Goal: Information Seeking & Learning: Learn about a topic

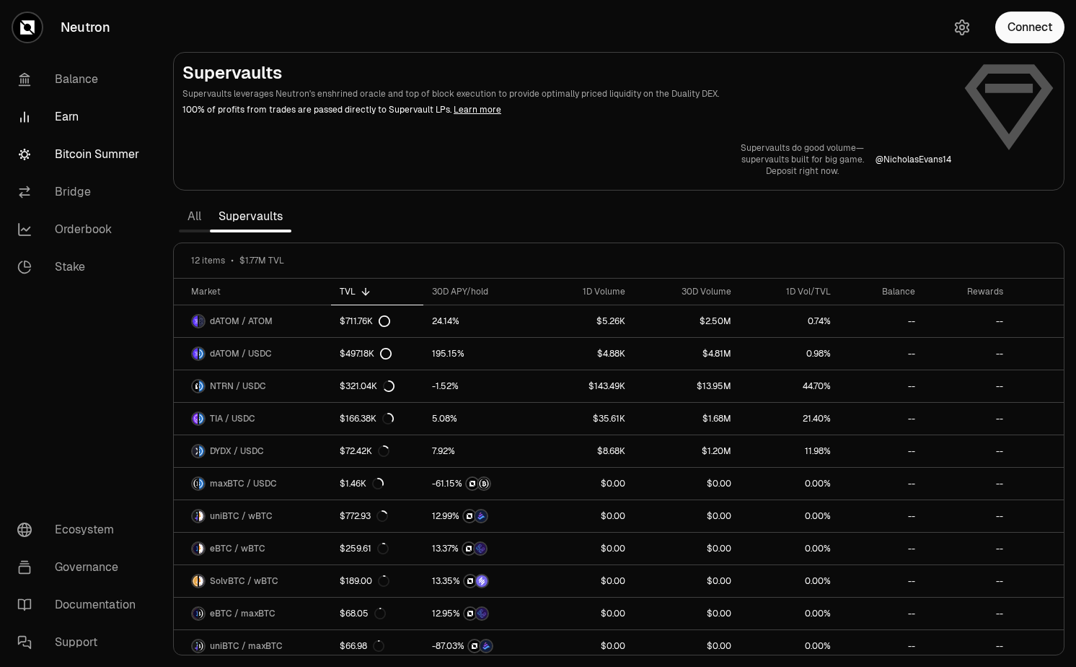
click at [105, 149] on link "Bitcoin Summer" at bounding box center [81, 155] width 150 height 38
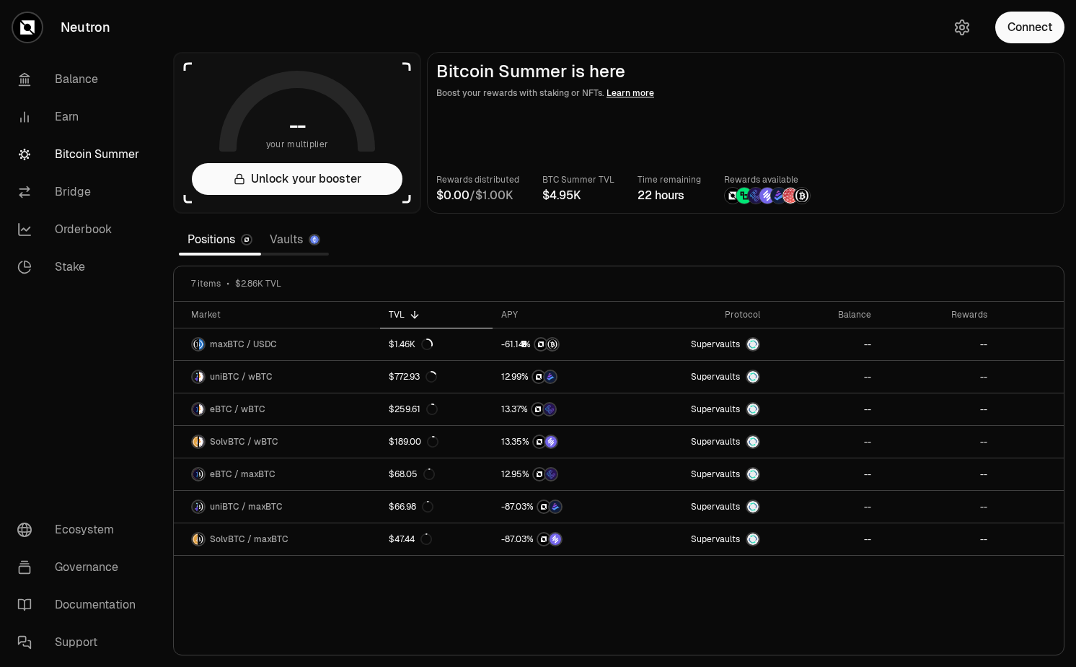
click at [290, 239] on link "Vaults" at bounding box center [295, 239] width 68 height 29
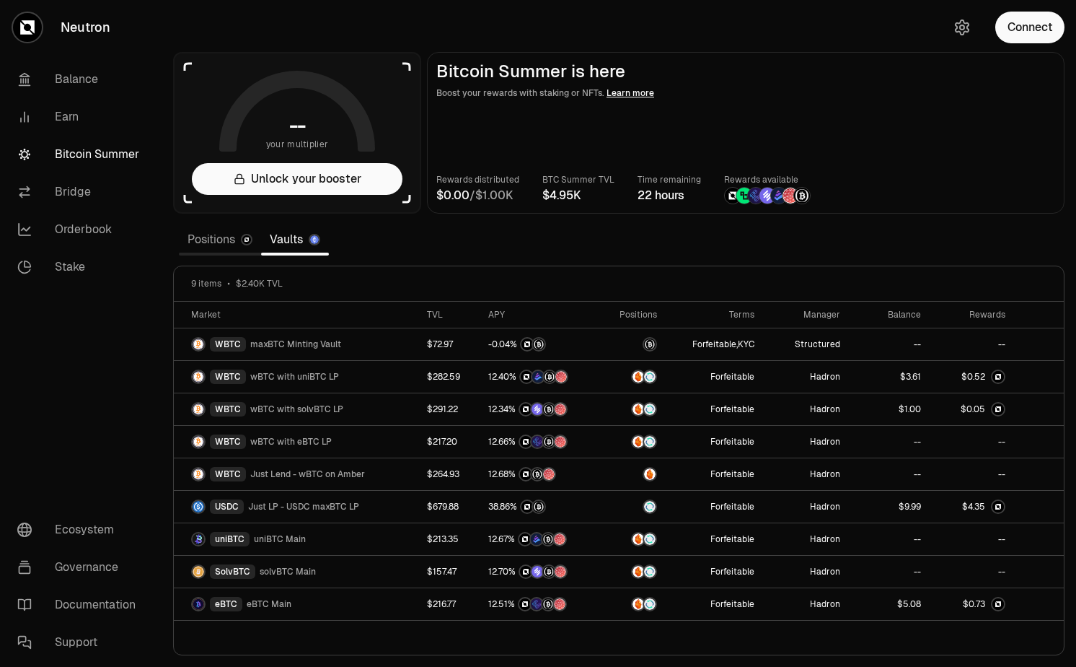
click at [227, 232] on link "Positions" at bounding box center [220, 239] width 82 height 29
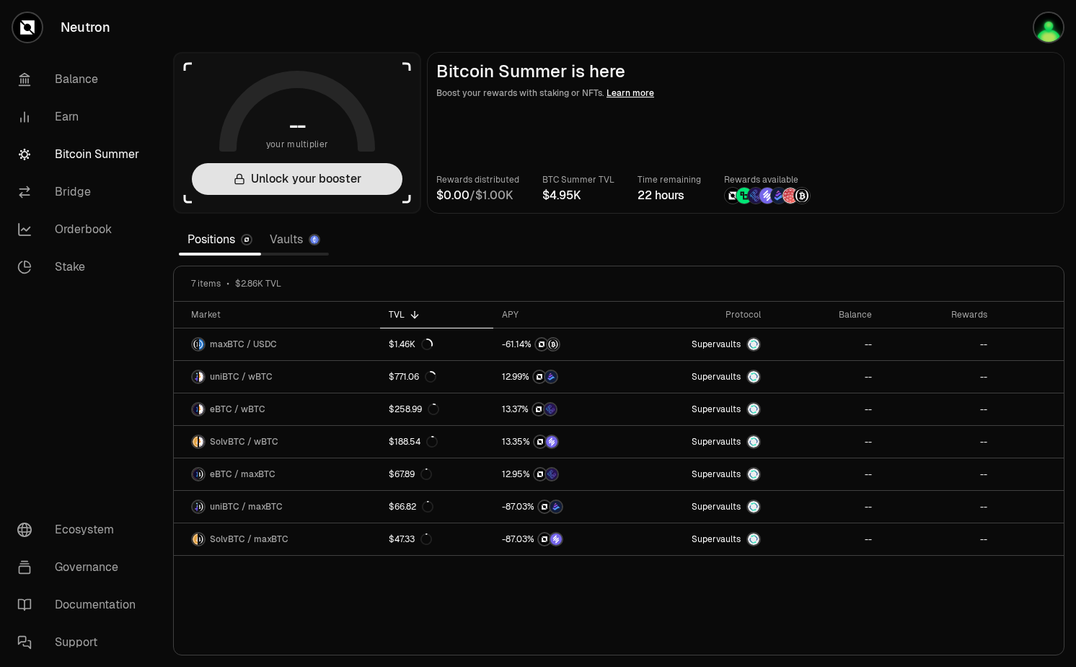
click at [299, 180] on button "Unlock your booster" at bounding box center [297, 179] width 211 height 32
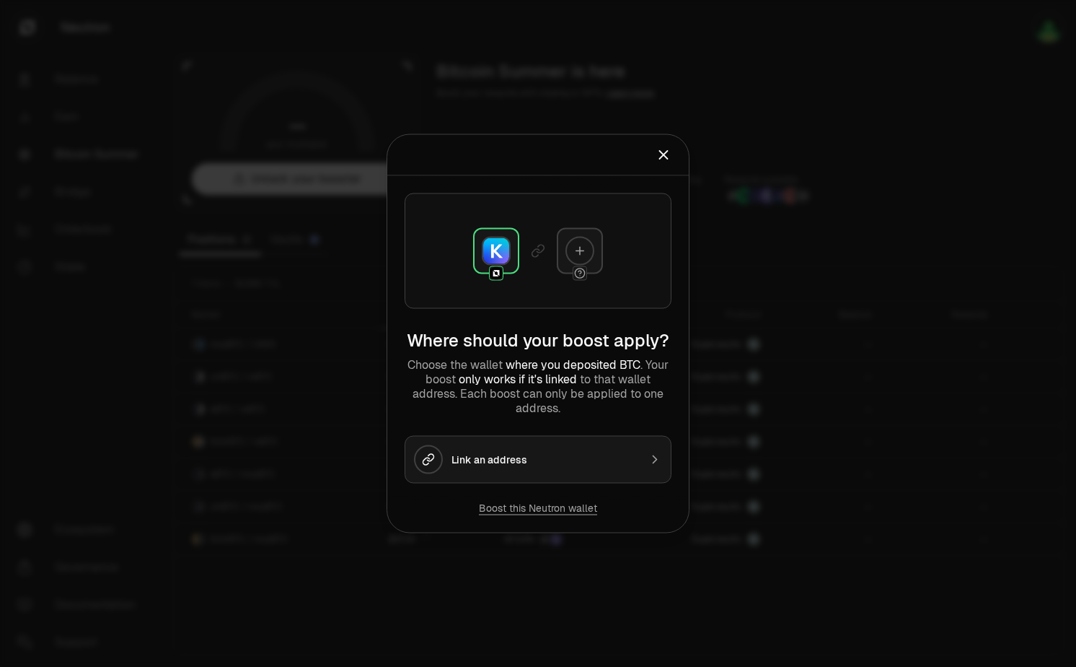
click at [811, 266] on div at bounding box center [538, 333] width 1076 height 667
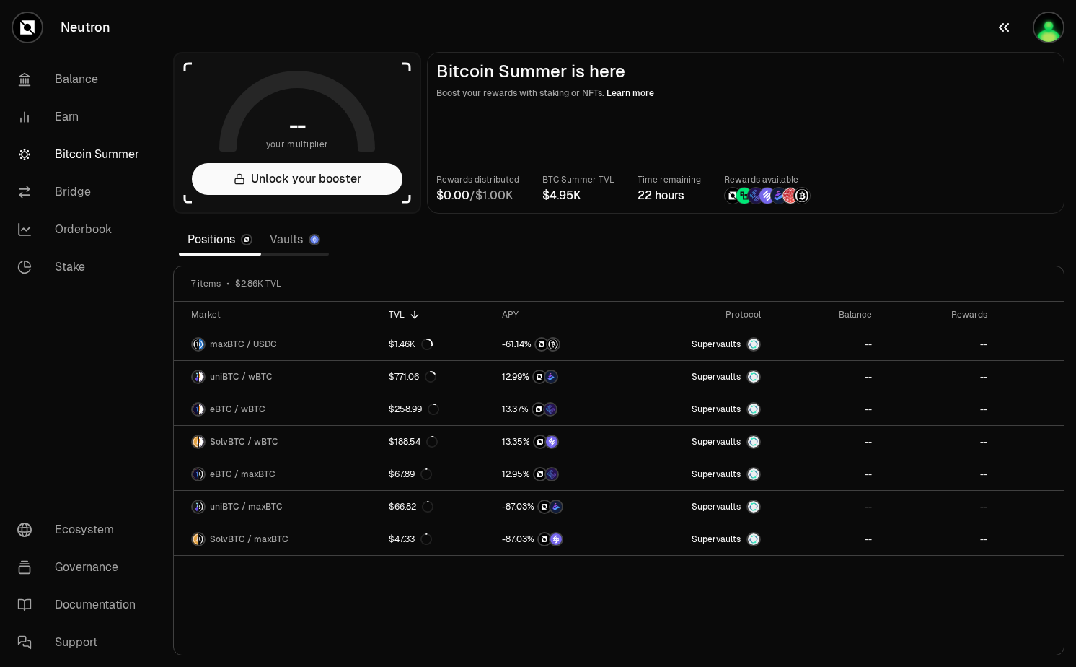
click at [1041, 49] on button "button" at bounding box center [1030, 27] width 92 height 55
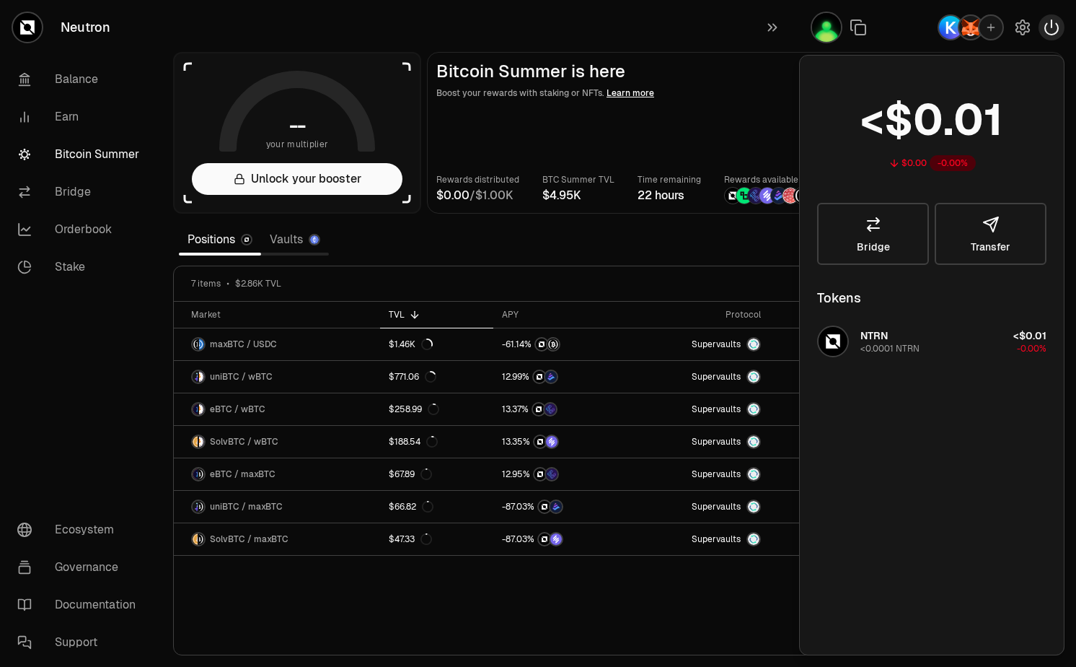
click at [1049, 32] on icon "button" at bounding box center [1051, 27] width 17 height 17
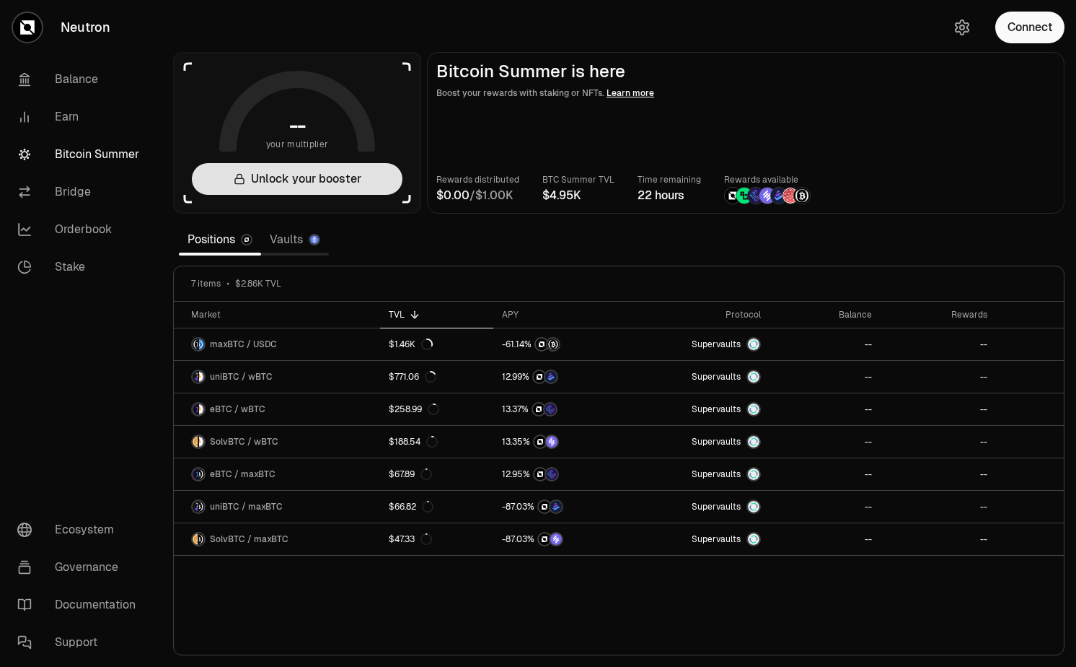
click at [389, 177] on button "Unlock your booster" at bounding box center [297, 179] width 211 height 32
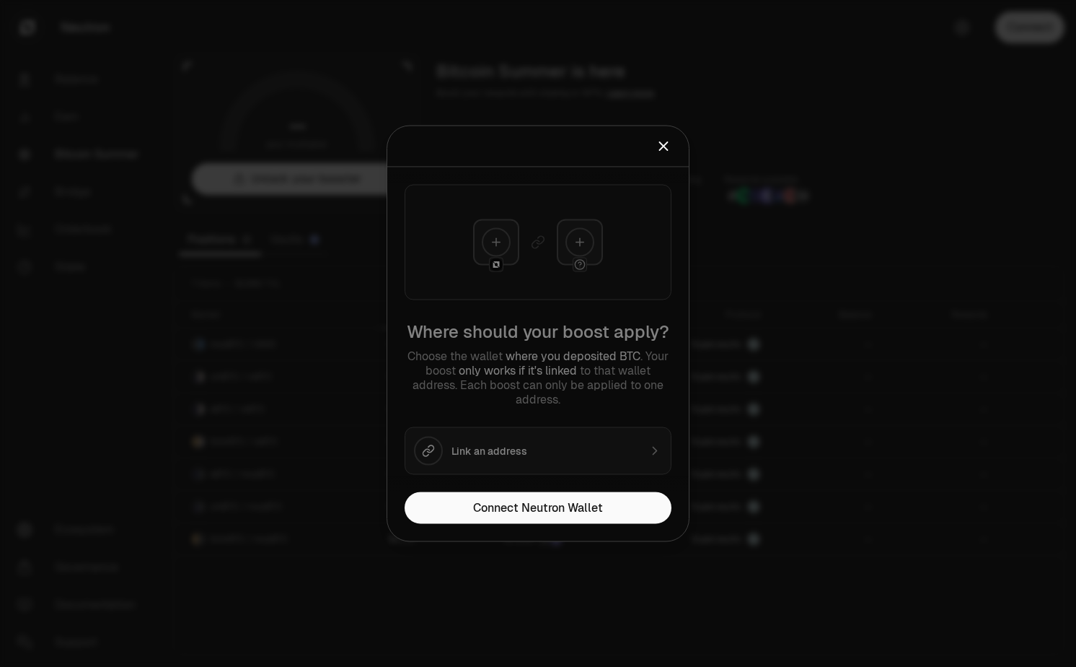
click at [330, 376] on div at bounding box center [538, 333] width 1076 height 667
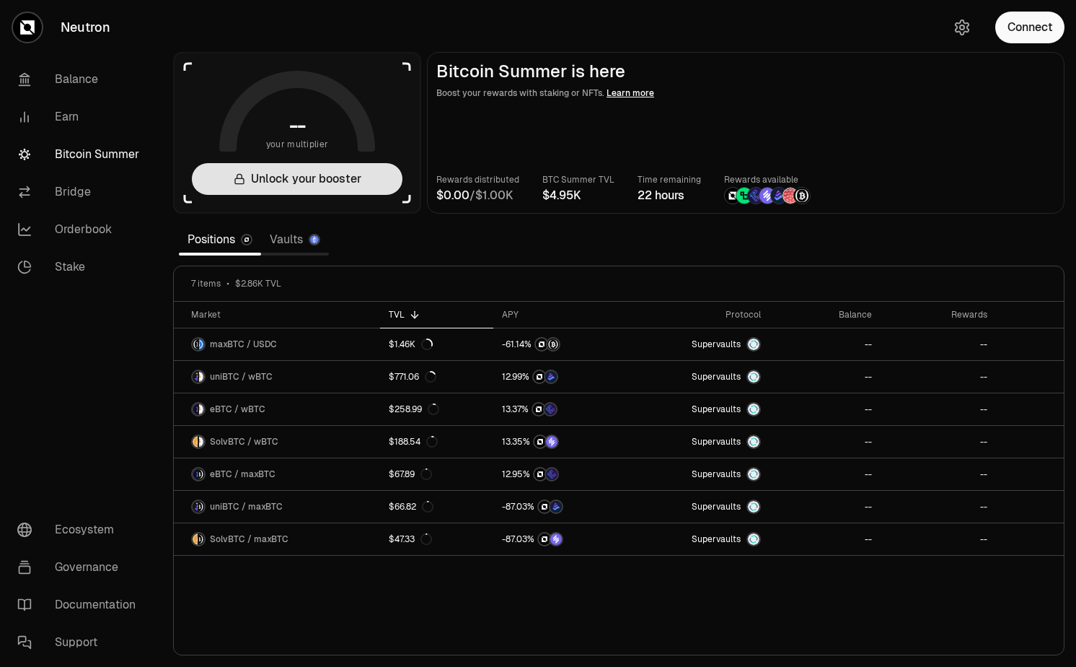
click at [323, 171] on button "Unlock your booster" at bounding box center [297, 179] width 211 height 32
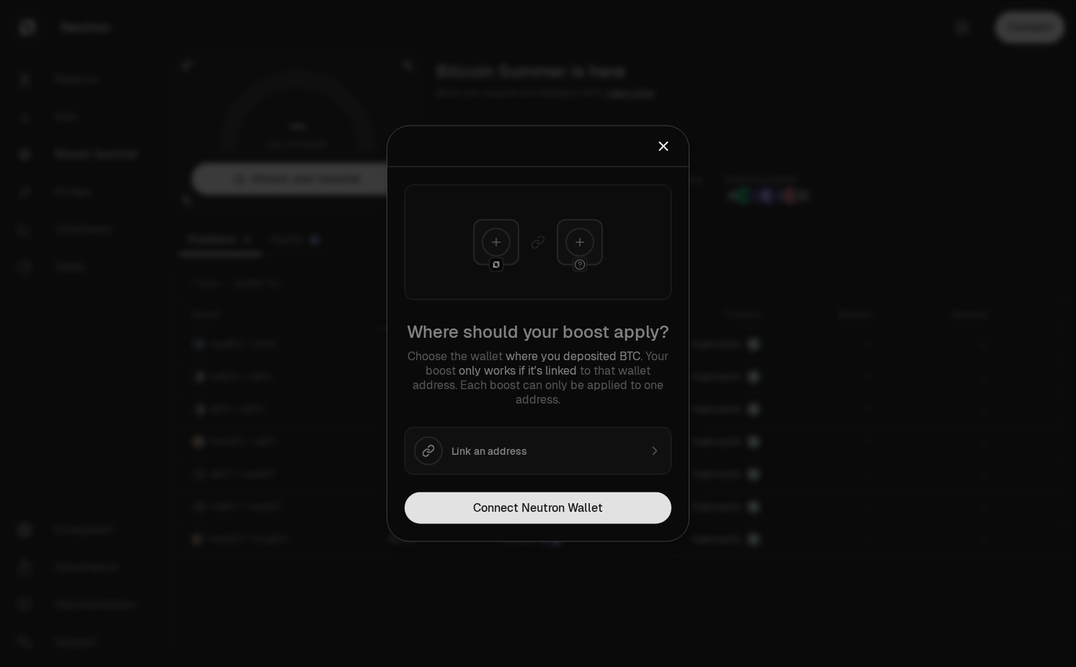
click at [455, 519] on button "Connect Neutron Wallet" at bounding box center [538, 508] width 267 height 32
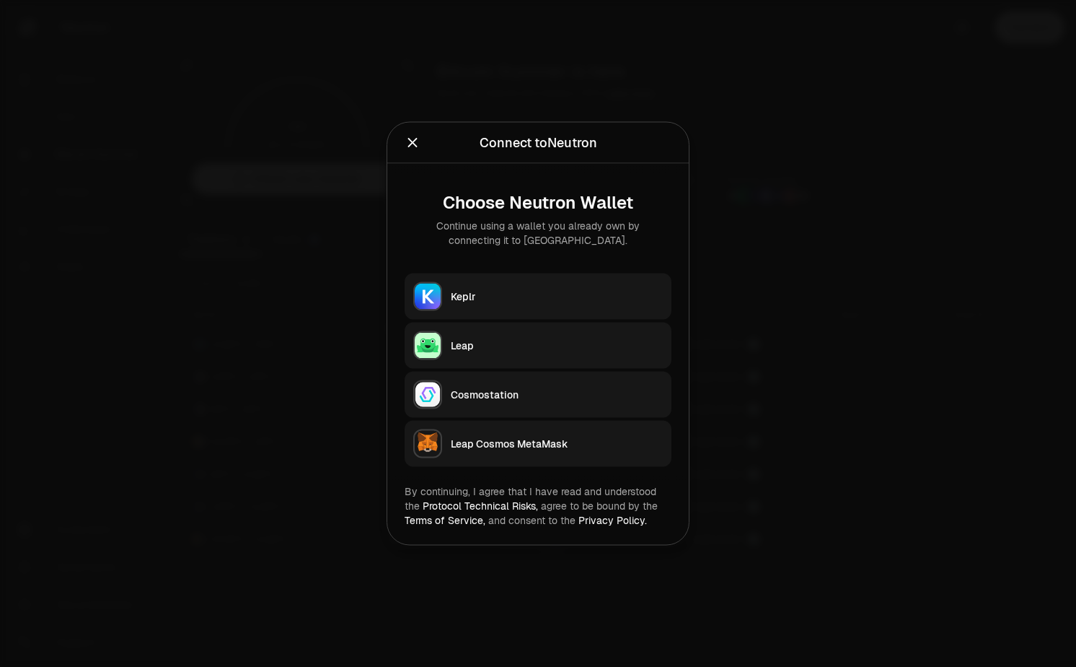
click at [525, 297] on div "Keplr" at bounding box center [557, 296] width 212 height 14
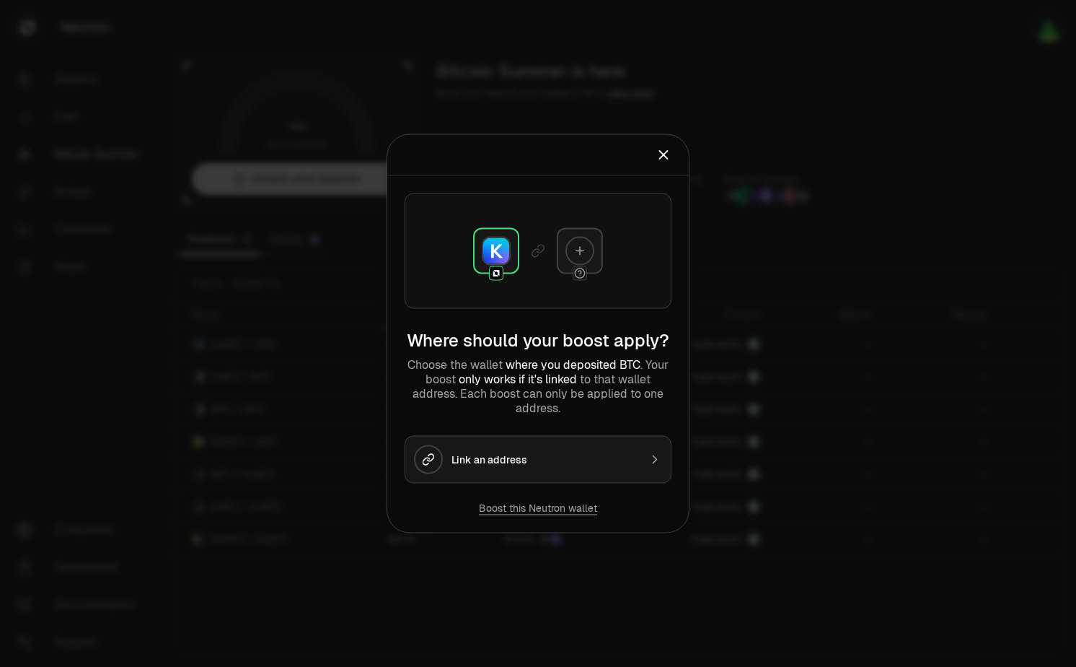
click at [701, 89] on div at bounding box center [538, 333] width 1076 height 667
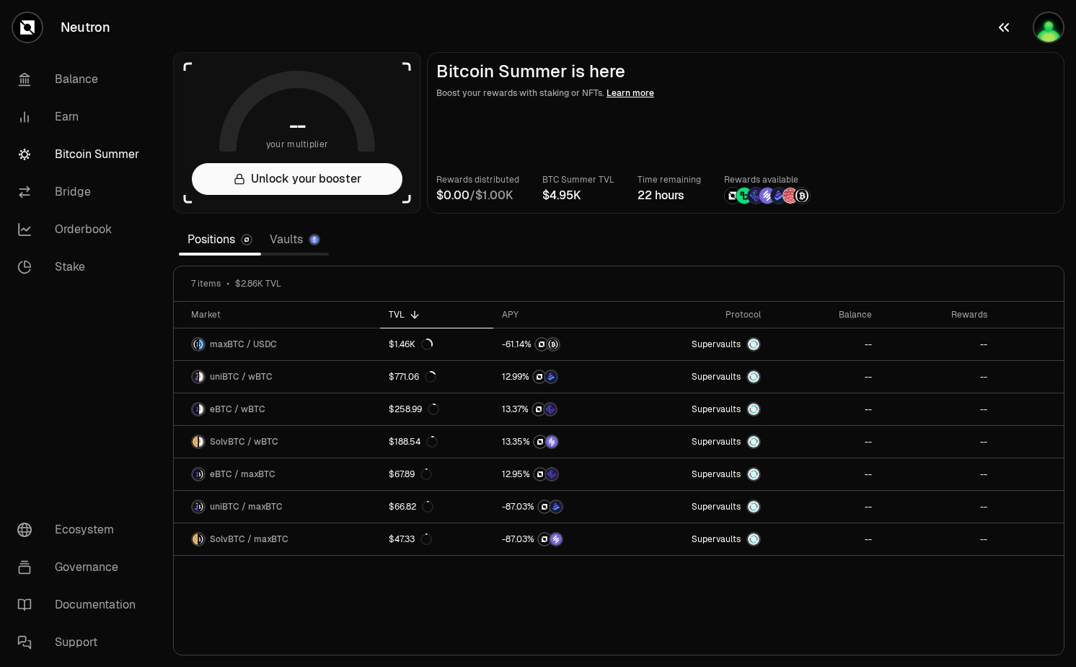
click at [991, 32] on button "button" at bounding box center [1030, 27] width 92 height 55
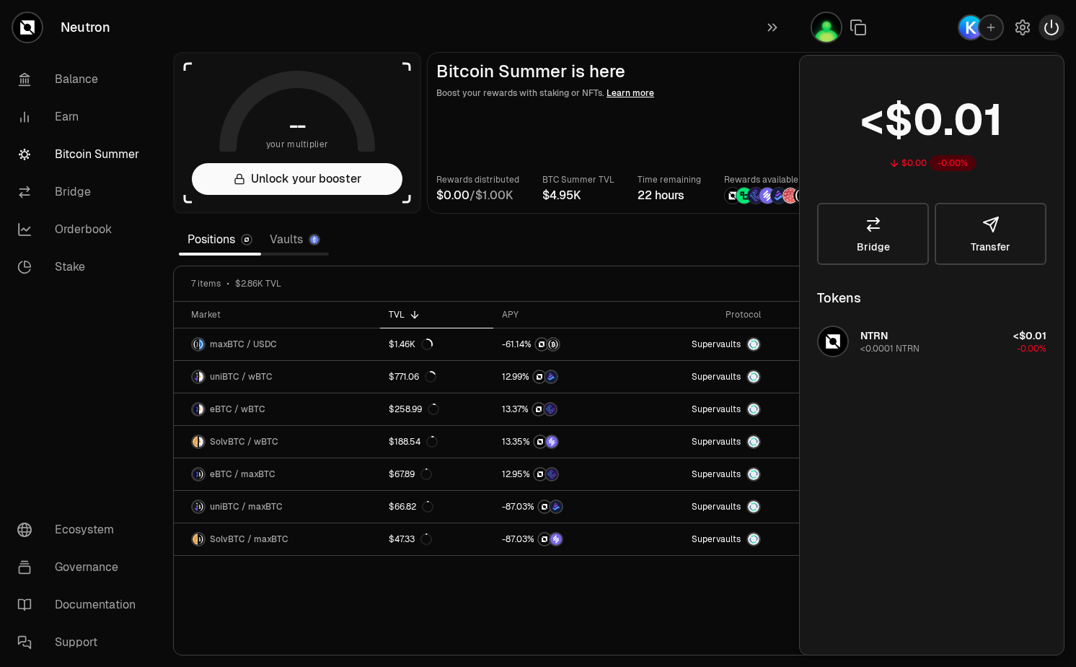
click at [1048, 26] on icon "button" at bounding box center [1051, 27] width 17 height 17
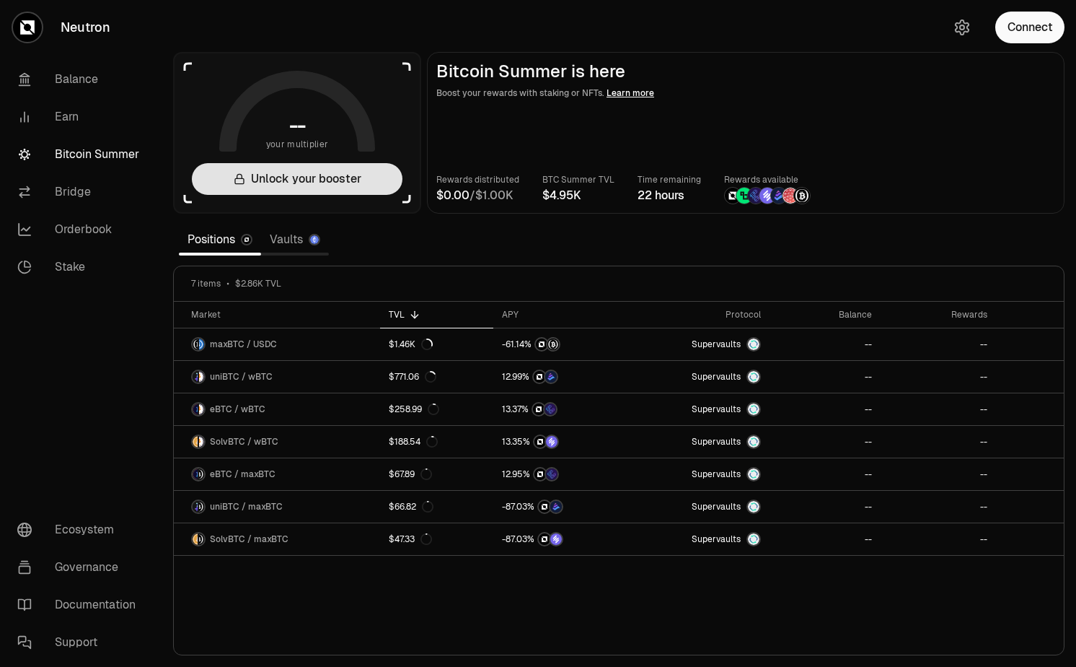
click at [348, 178] on button "Unlock your booster" at bounding box center [297, 179] width 211 height 32
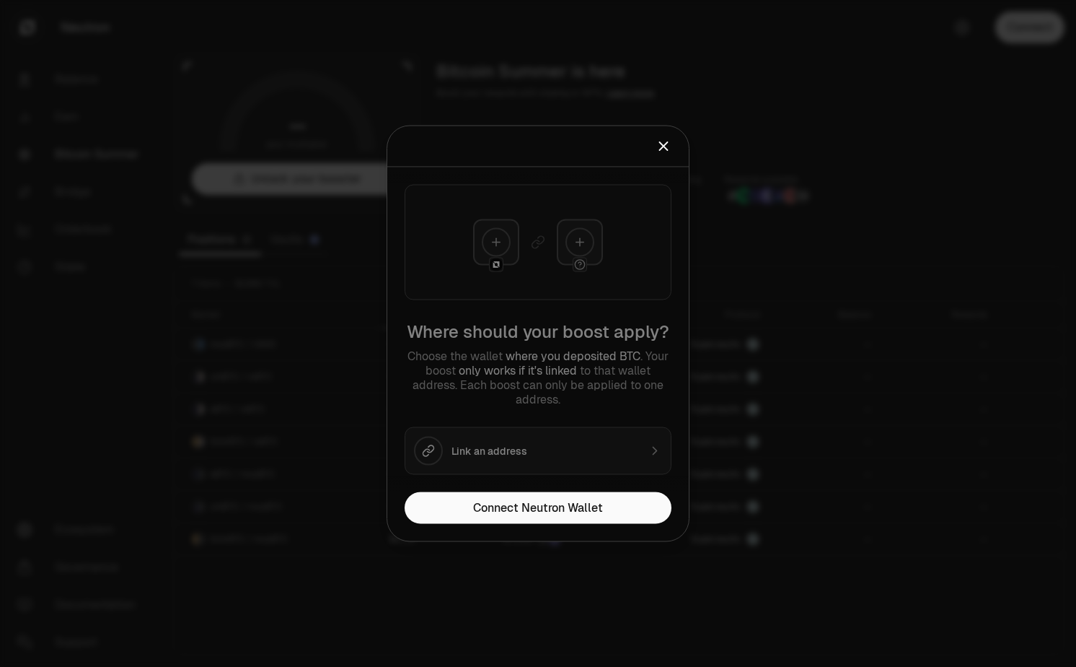
click at [312, 451] on div at bounding box center [538, 333] width 1076 height 667
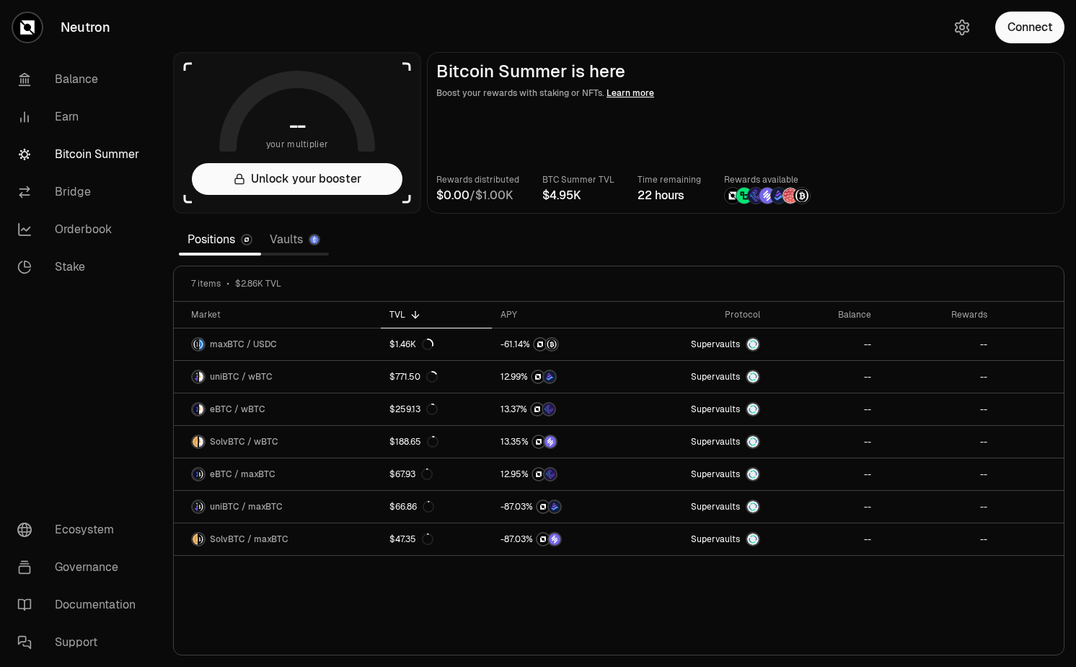
click at [260, 220] on section "-- your multiplier Unlock your booster Bitcoin Summer is here Boost your reward…" at bounding box center [619, 333] width 915 height 667
click at [281, 237] on link "Vaults" at bounding box center [295, 239] width 68 height 29
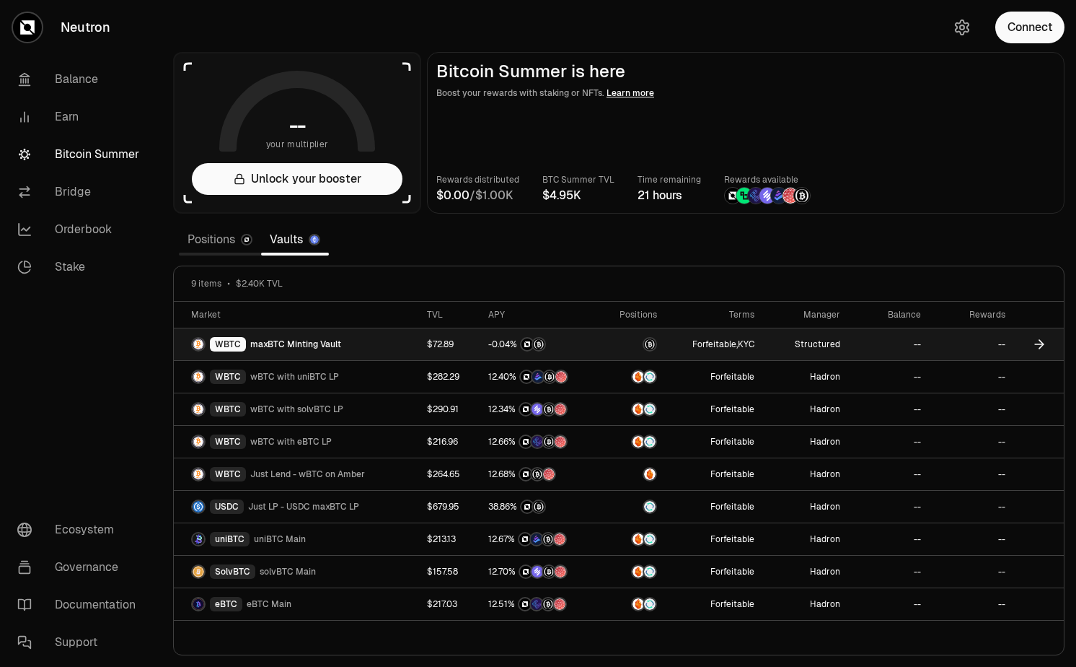
click at [758, 348] on td "Forfeitable , KYC" at bounding box center [714, 344] width 97 height 32
click at [786, 353] on td "Structured" at bounding box center [806, 344] width 86 height 32
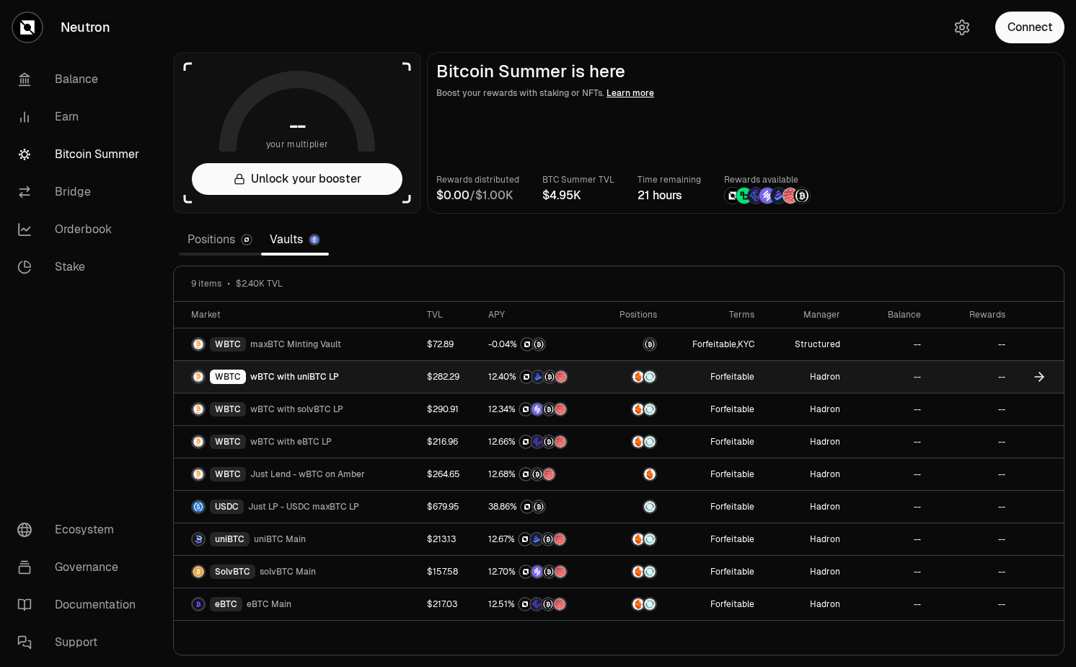
click at [781, 378] on td "Hadron" at bounding box center [806, 377] width 86 height 32
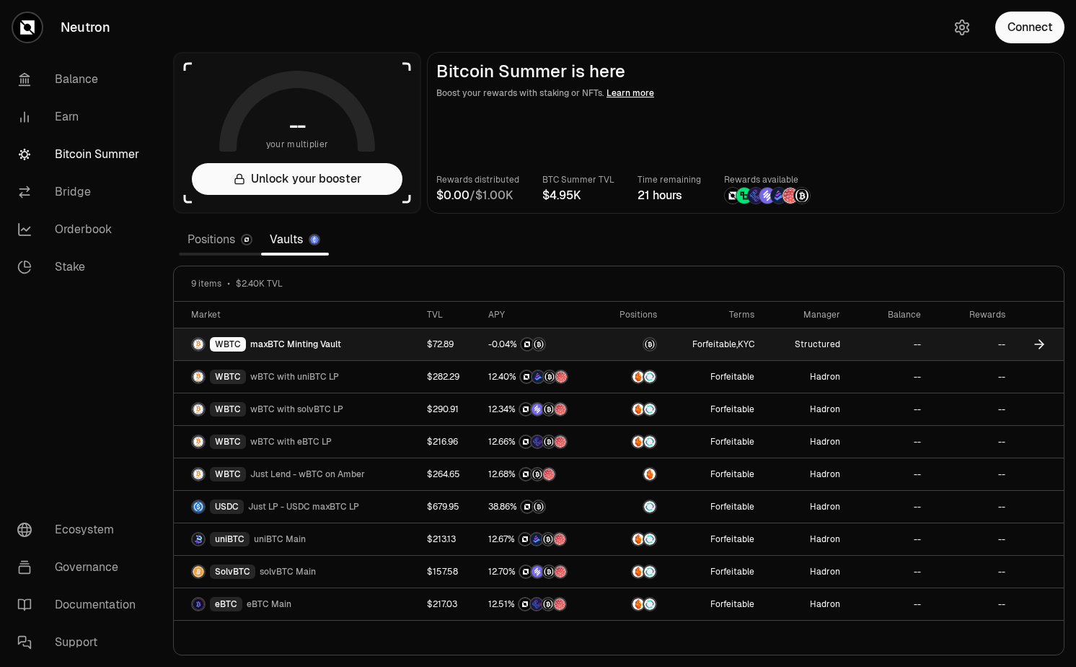
click at [782, 353] on td "Structured" at bounding box center [806, 344] width 86 height 32
click at [783, 346] on td "Structured" at bounding box center [806, 344] width 86 height 32
click at [765, 351] on td "Structured" at bounding box center [806, 344] width 86 height 32
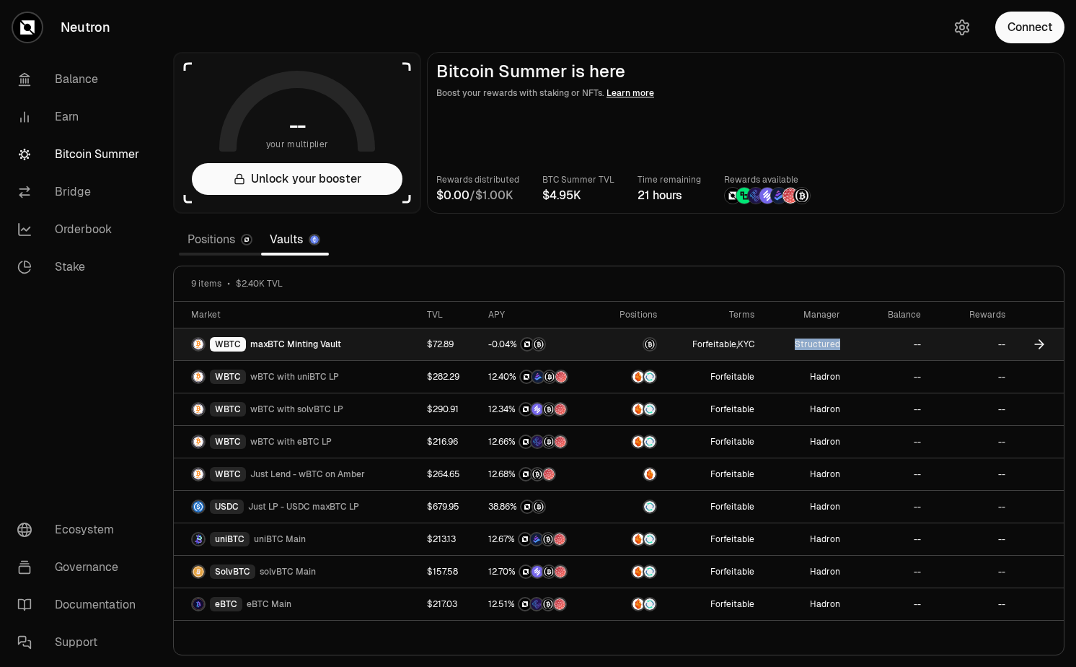
click at [778, 342] on td "Structured" at bounding box center [806, 344] width 86 height 32
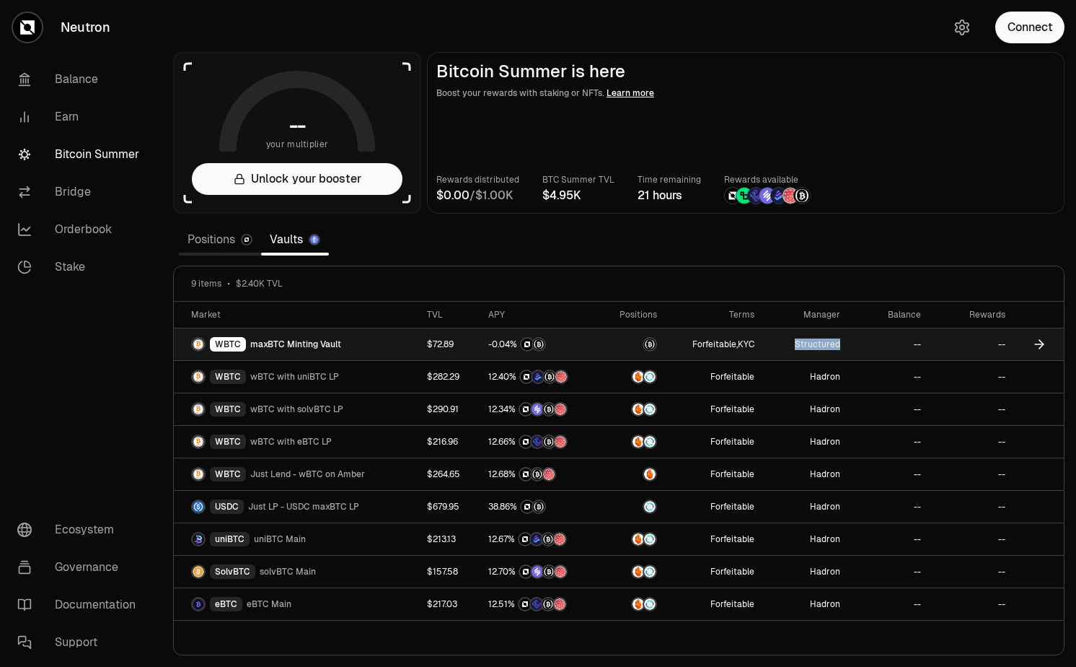
click at [778, 342] on td "Structured" at bounding box center [806, 344] width 86 height 32
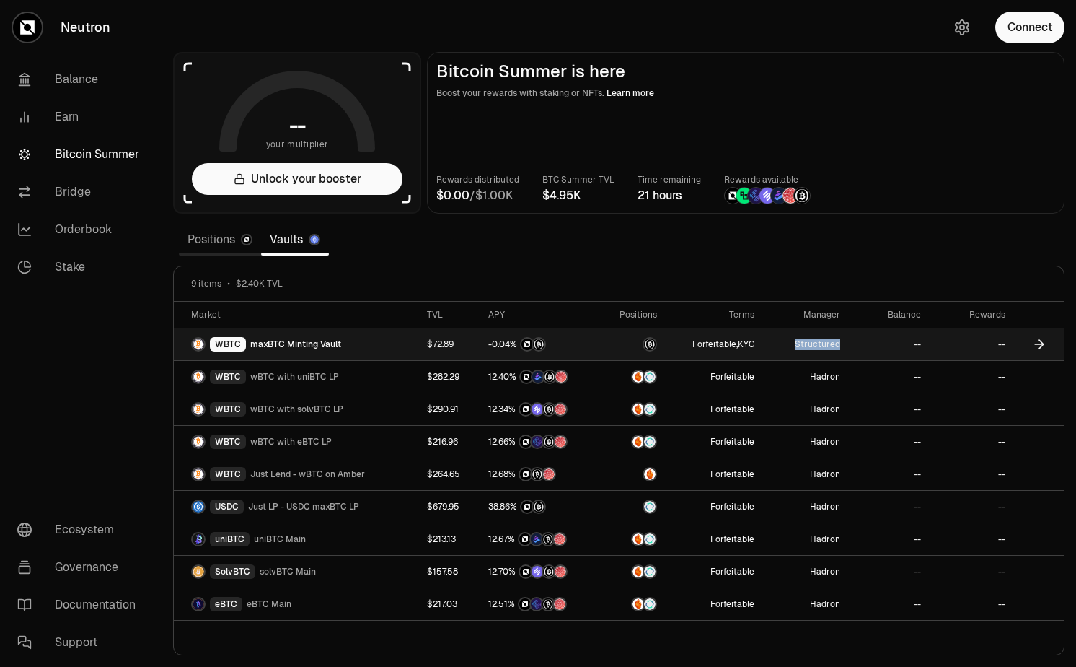
click at [778, 342] on td "Structured" at bounding box center [806, 344] width 86 height 32
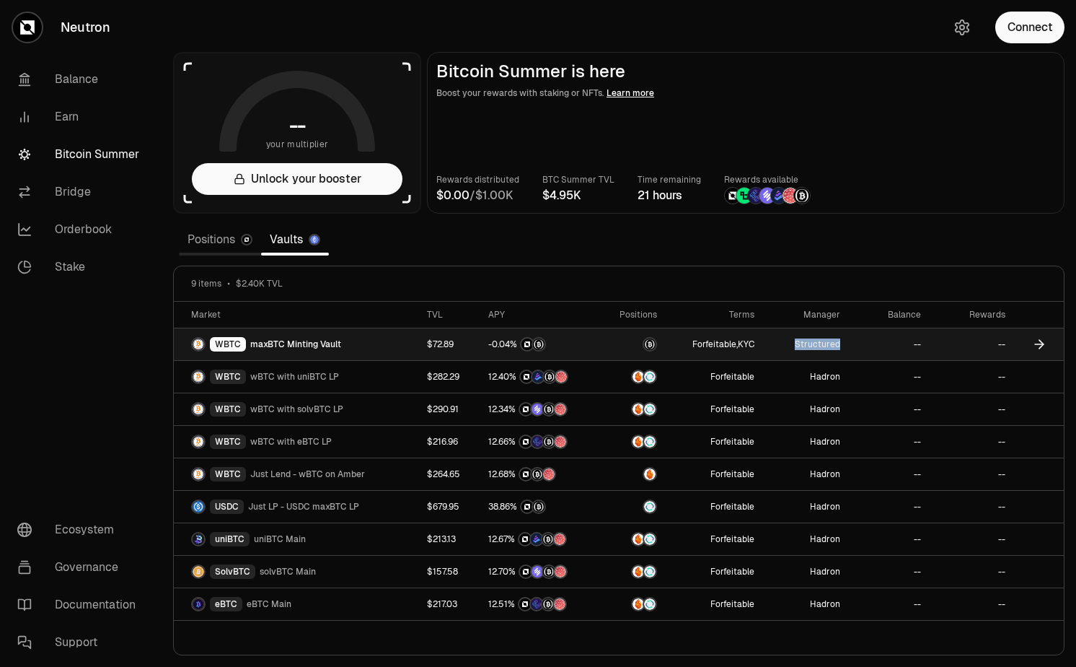
click at [778, 342] on td "Structured" at bounding box center [806, 344] width 86 height 32
click at [776, 344] on td "Structured" at bounding box center [806, 344] width 86 height 32
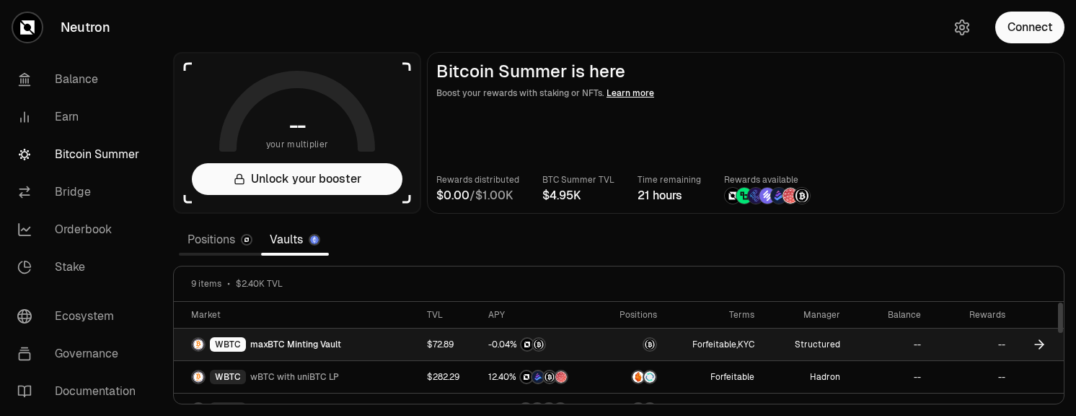
click at [784, 352] on td "Structured" at bounding box center [806, 344] width 86 height 32
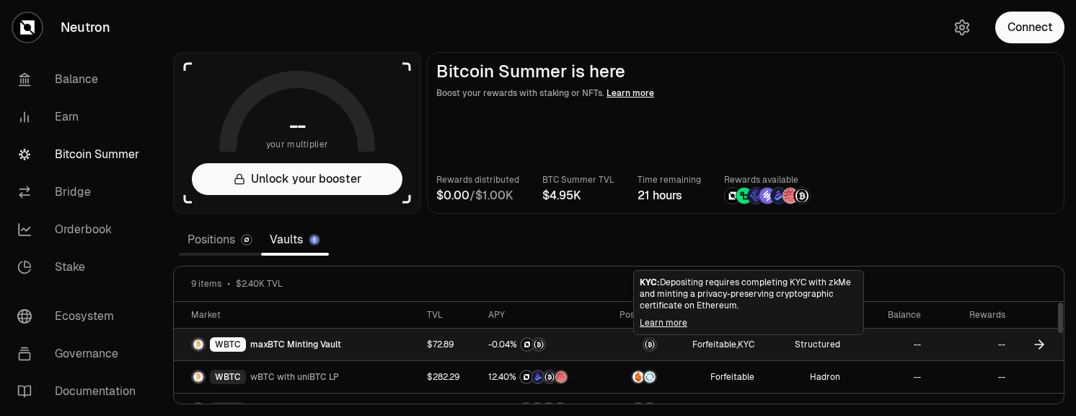
click at [763, 350] on td "Forfeitable , KYC" at bounding box center [714, 344] width 97 height 32
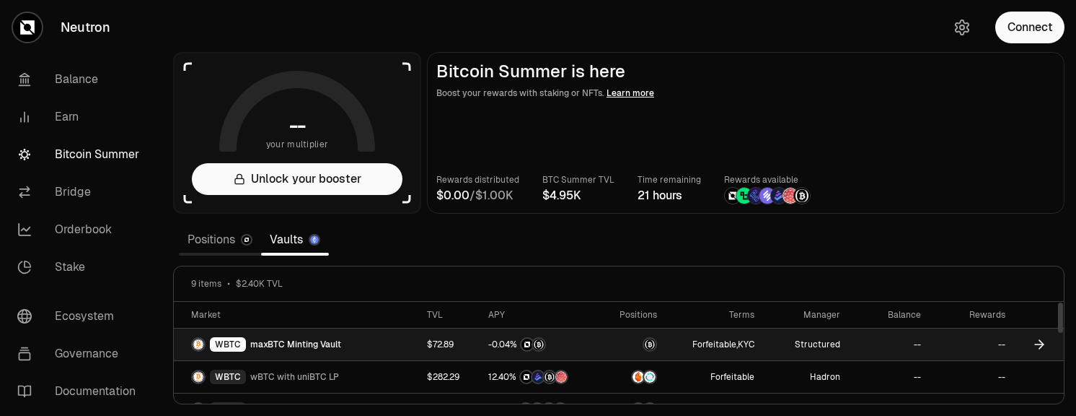
click at [763, 350] on td "Forfeitable , KYC" at bounding box center [714, 344] width 97 height 32
click at [789, 346] on td "Structured" at bounding box center [806, 344] width 86 height 32
click at [886, 342] on td "--" at bounding box center [890, 344] width 82 height 32
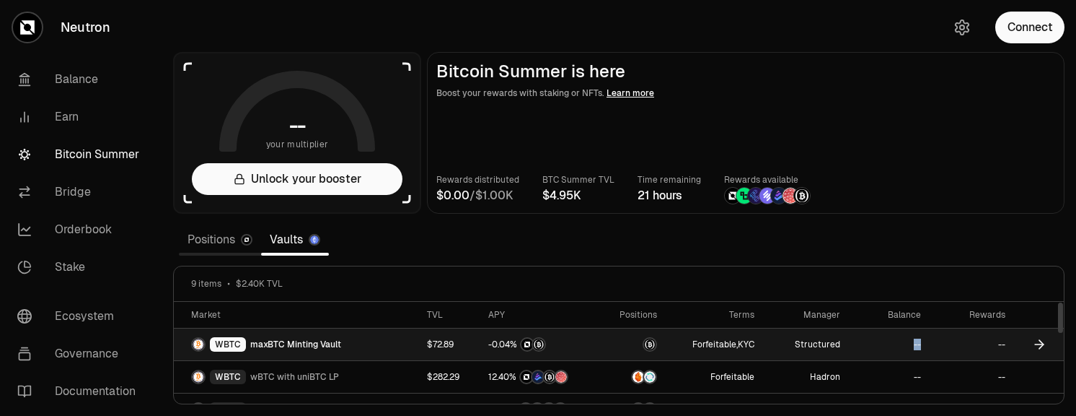
click at [886, 342] on td "--" at bounding box center [890, 344] width 82 height 32
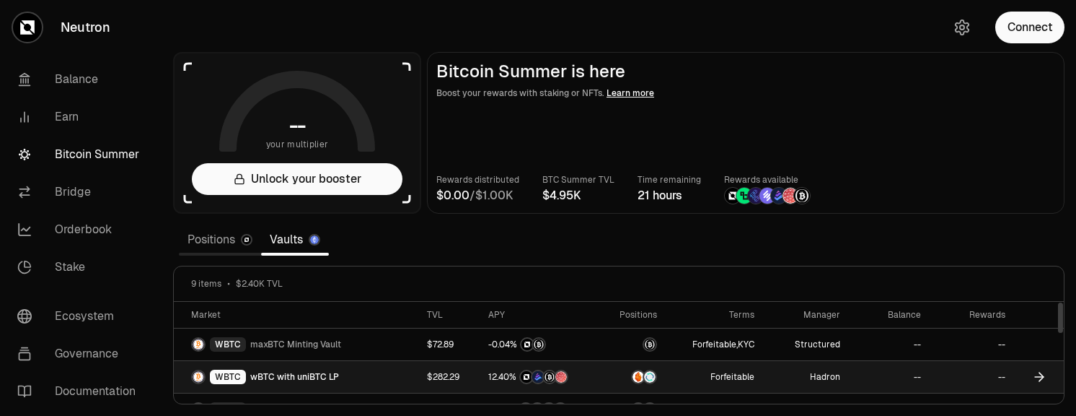
click at [856, 381] on td "--" at bounding box center [890, 377] width 82 height 32
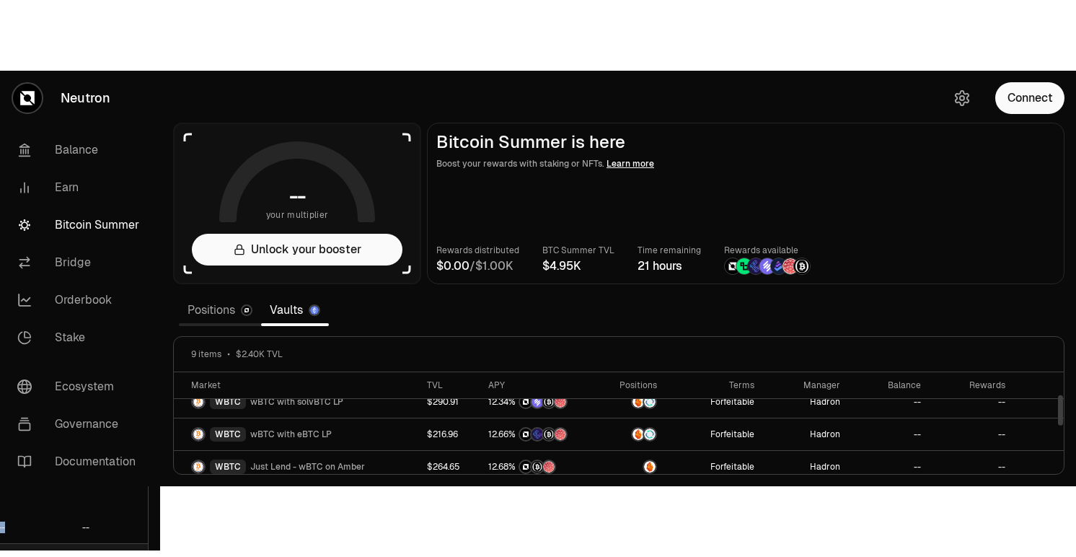
scroll to position [79, 0]
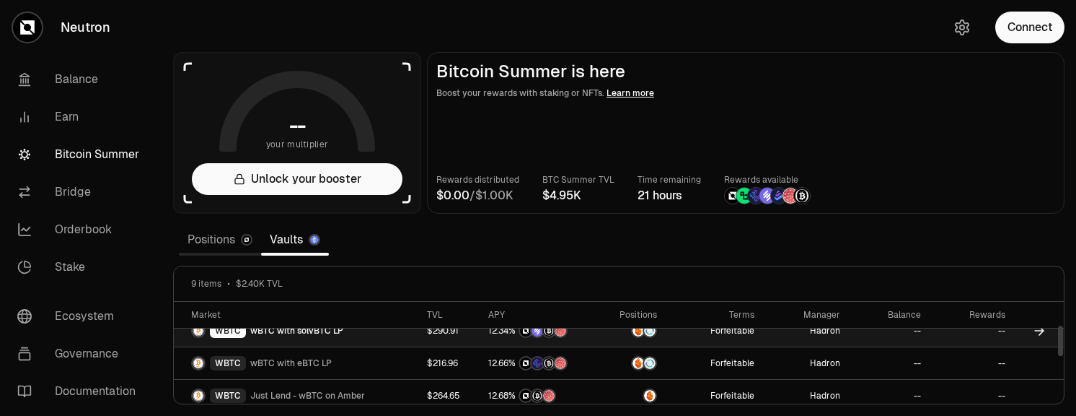
click at [863, 338] on td "--" at bounding box center [890, 331] width 82 height 32
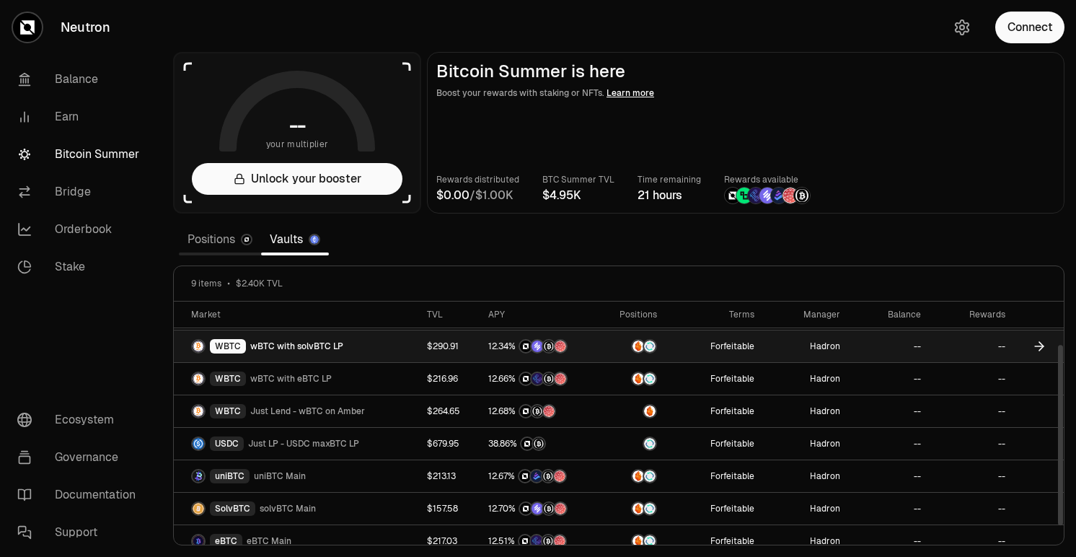
scroll to position [58, 0]
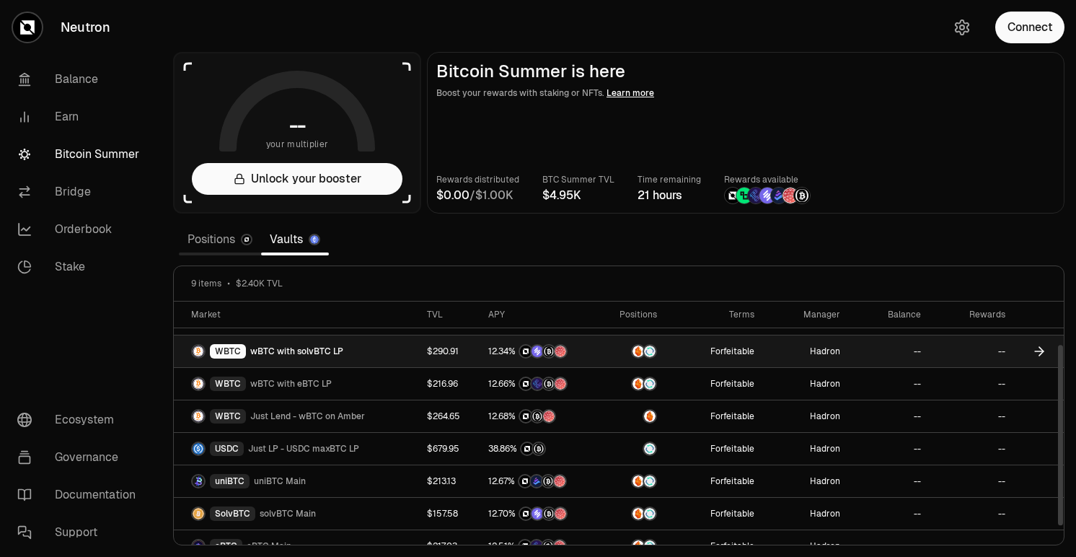
click at [350, 354] on div "WBTC wBTC with solvBTC LP" at bounding box center [300, 351] width 219 height 14
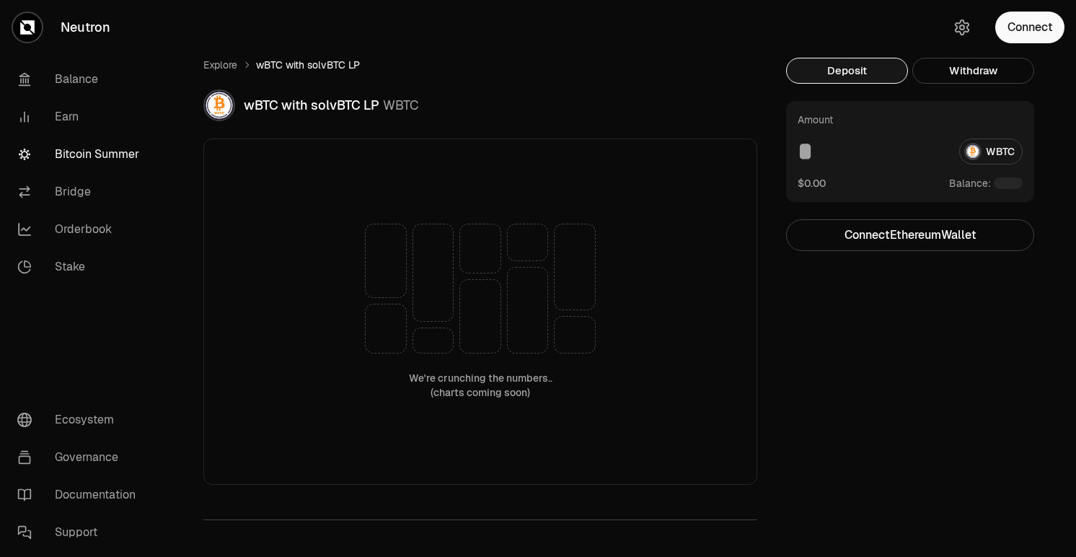
click at [355, 349] on div "We're crunching the numbers.. (charts coming soon)" at bounding box center [480, 312] width 554 height 346
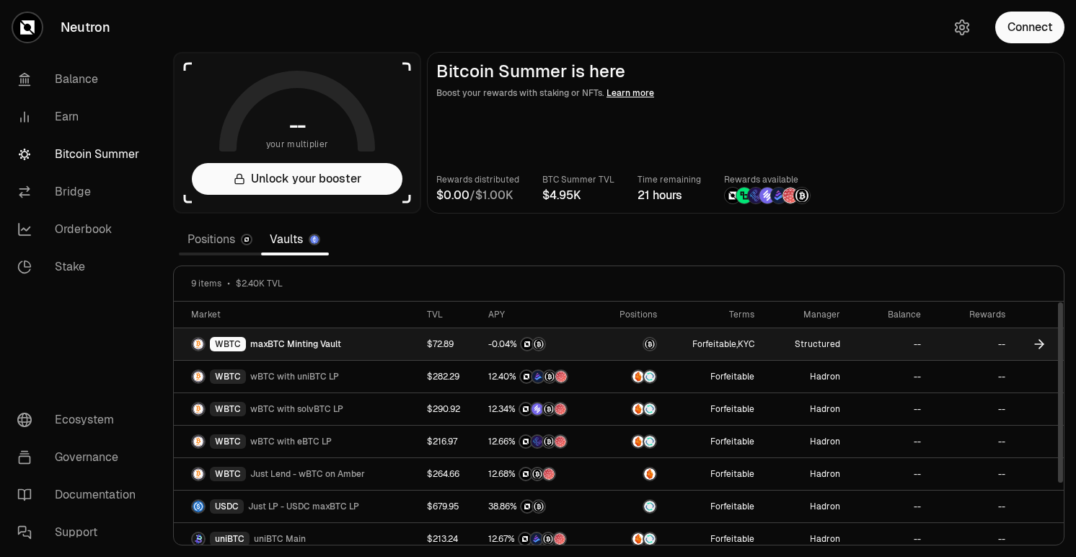
click at [316, 345] on span "maxBTC Minting Vault" at bounding box center [295, 344] width 91 height 12
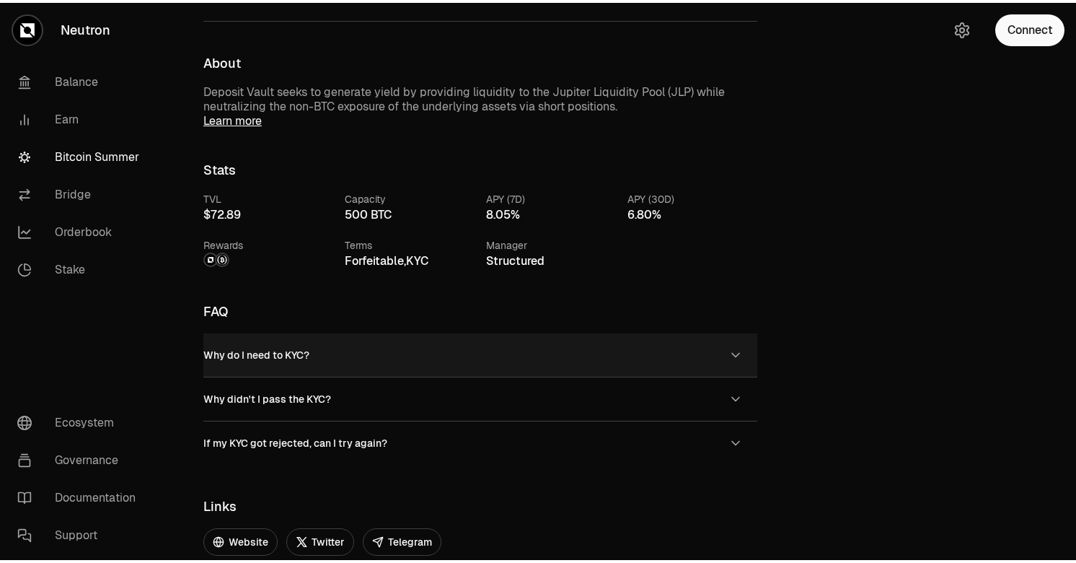
scroll to position [559, 0]
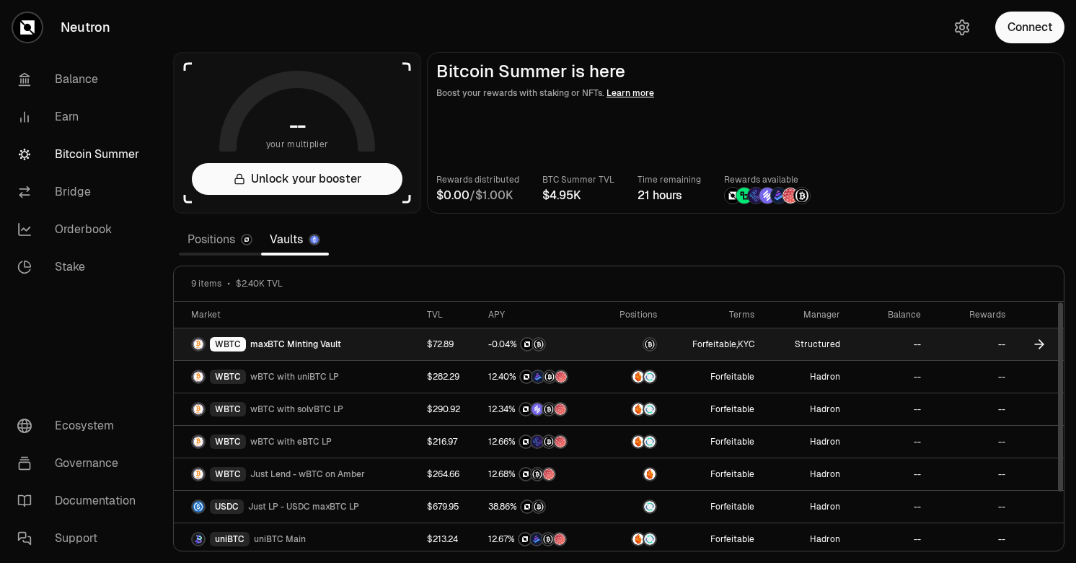
click at [824, 344] on link "Structured" at bounding box center [817, 344] width 45 height 12
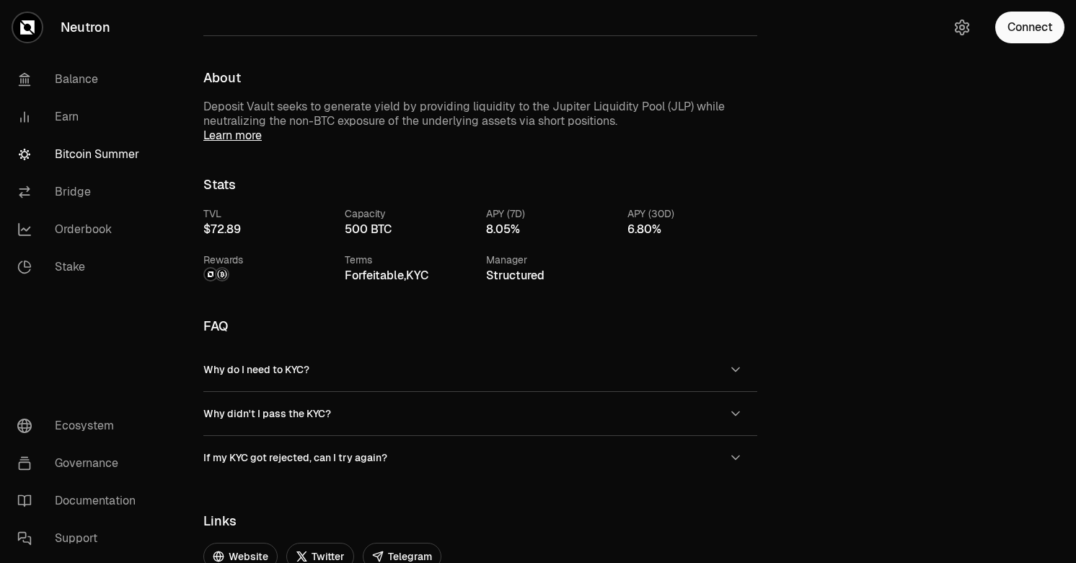
scroll to position [538, 0]
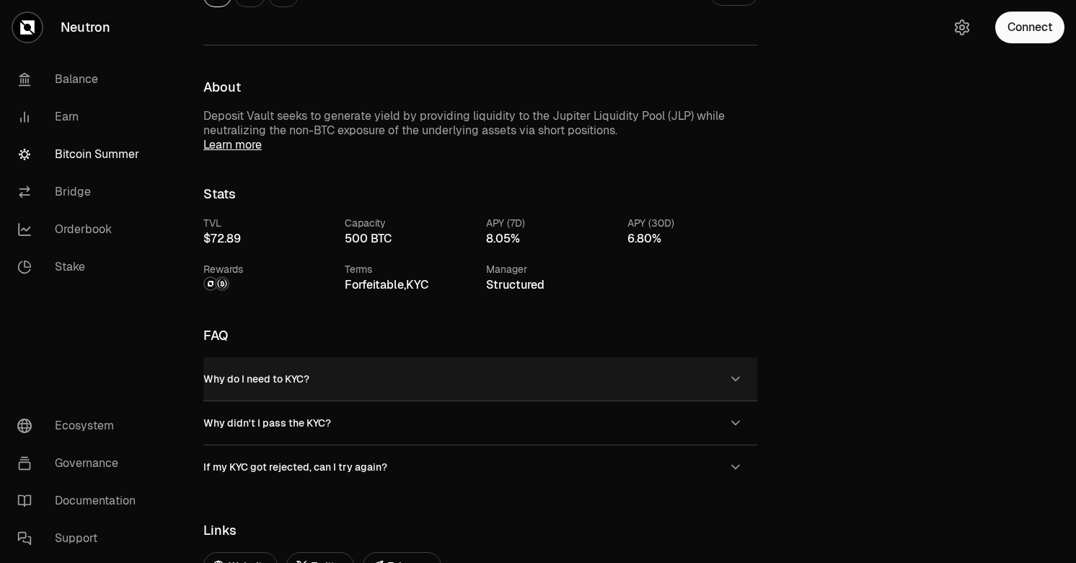
click at [733, 379] on icon "button" at bounding box center [736, 379] width 14 height 14
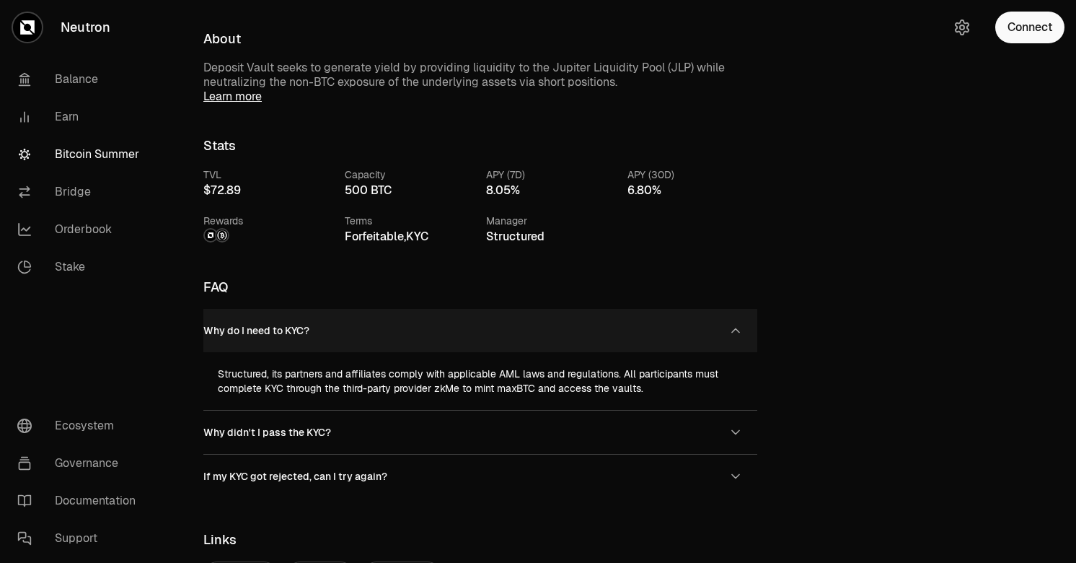
scroll to position [588, 0]
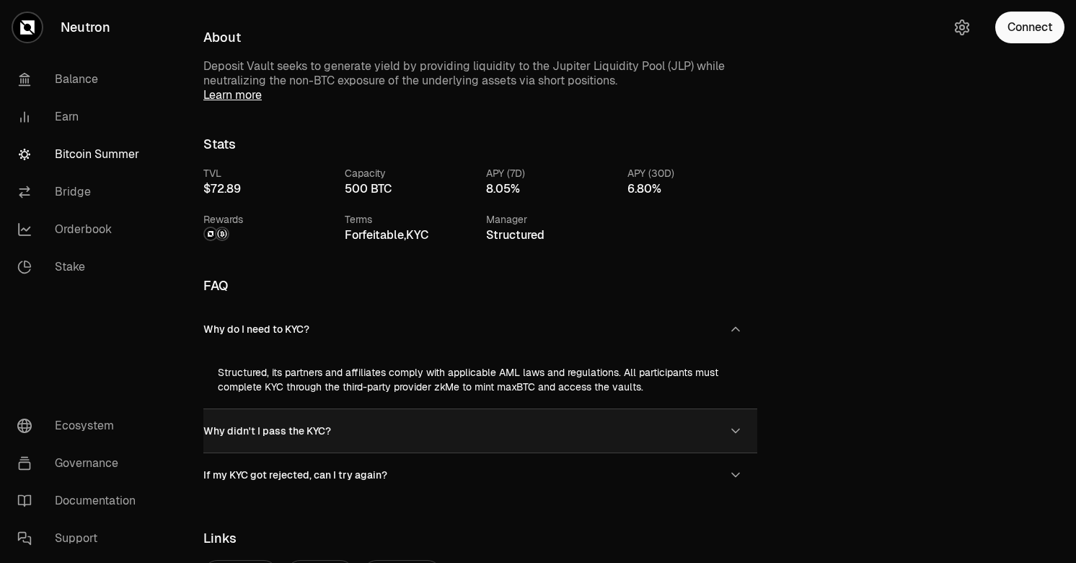
click at [724, 415] on button "Why didn't I pass the KYC?" at bounding box center [480, 430] width 554 height 43
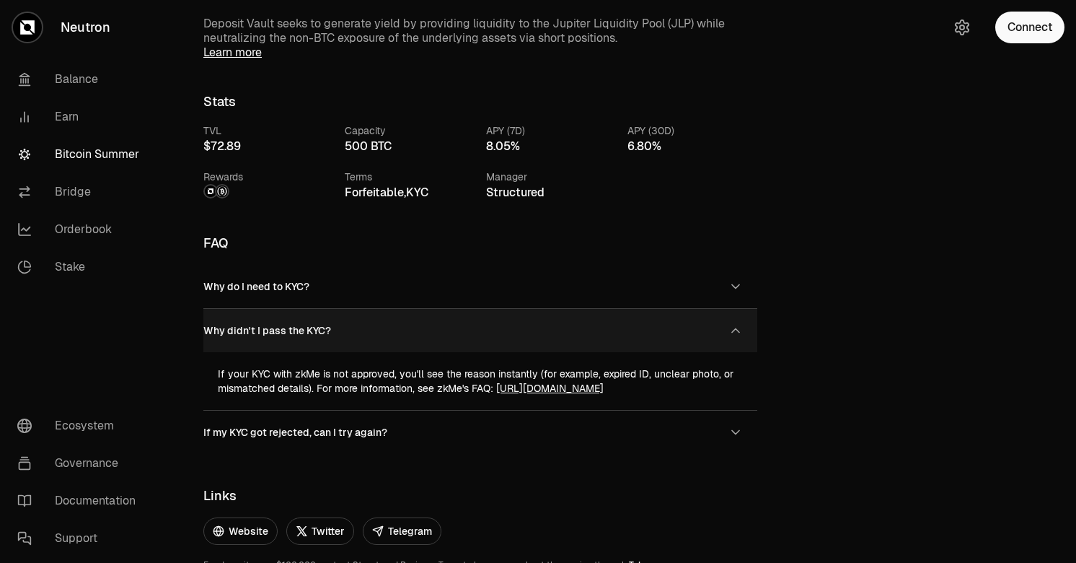
scroll to position [638, 0]
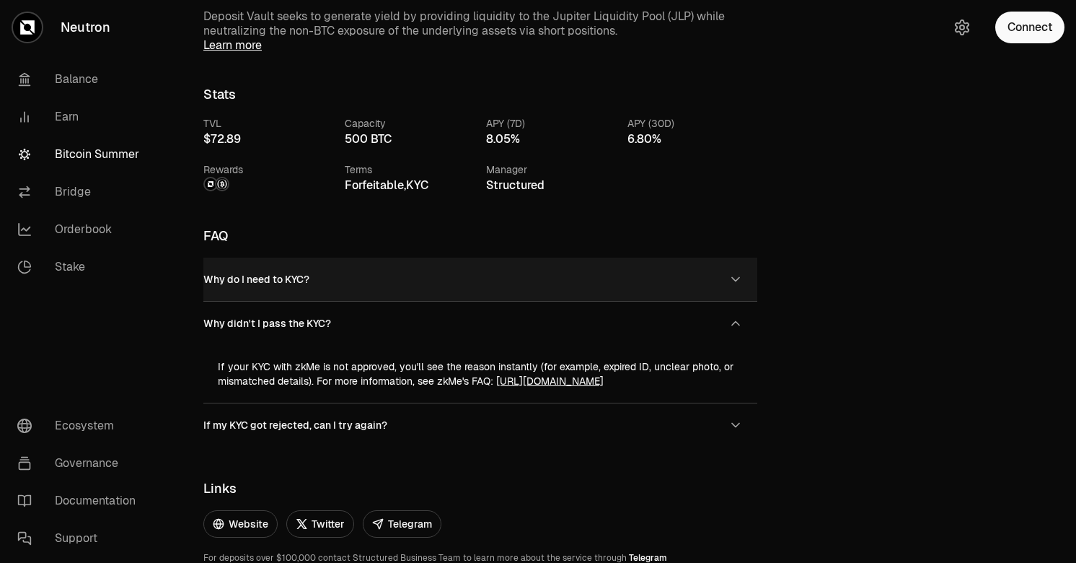
click at [731, 276] on icon "button" at bounding box center [736, 279] width 14 height 14
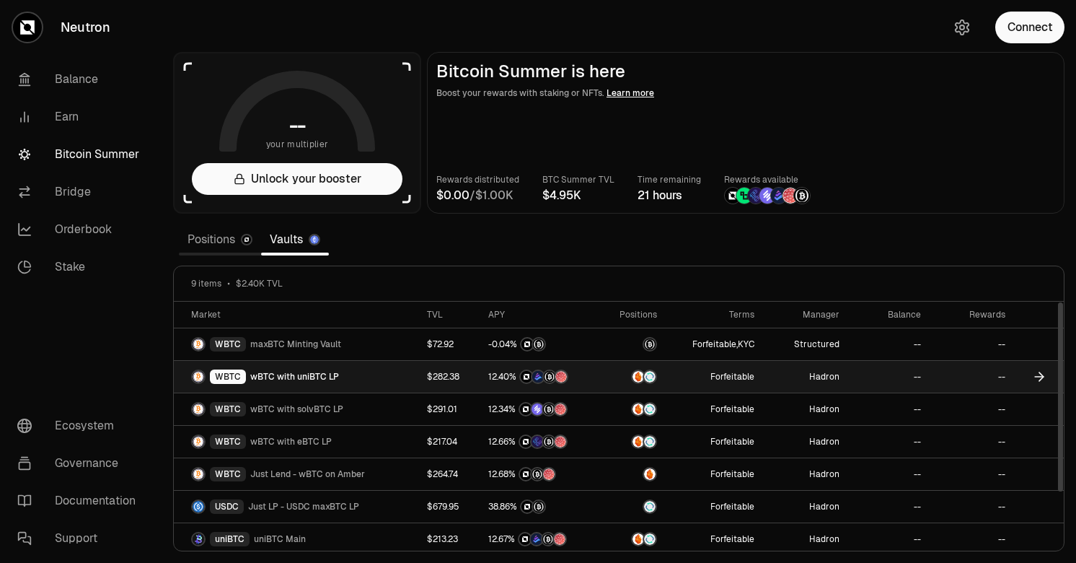
click at [390, 379] on div "WBTC wBTC with uniBTC LP" at bounding box center [300, 376] width 219 height 14
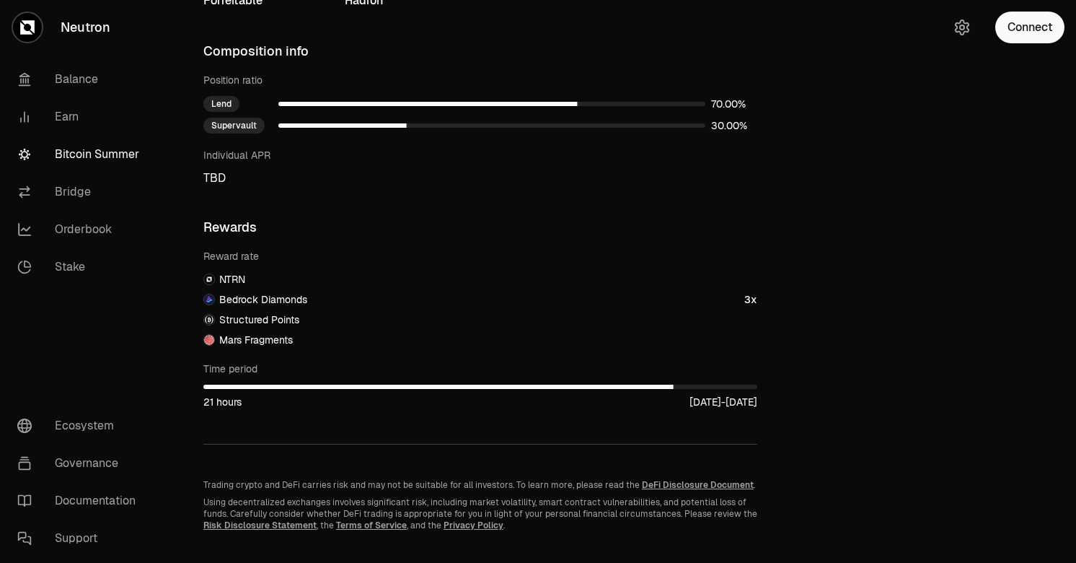
scroll to position [678, 0]
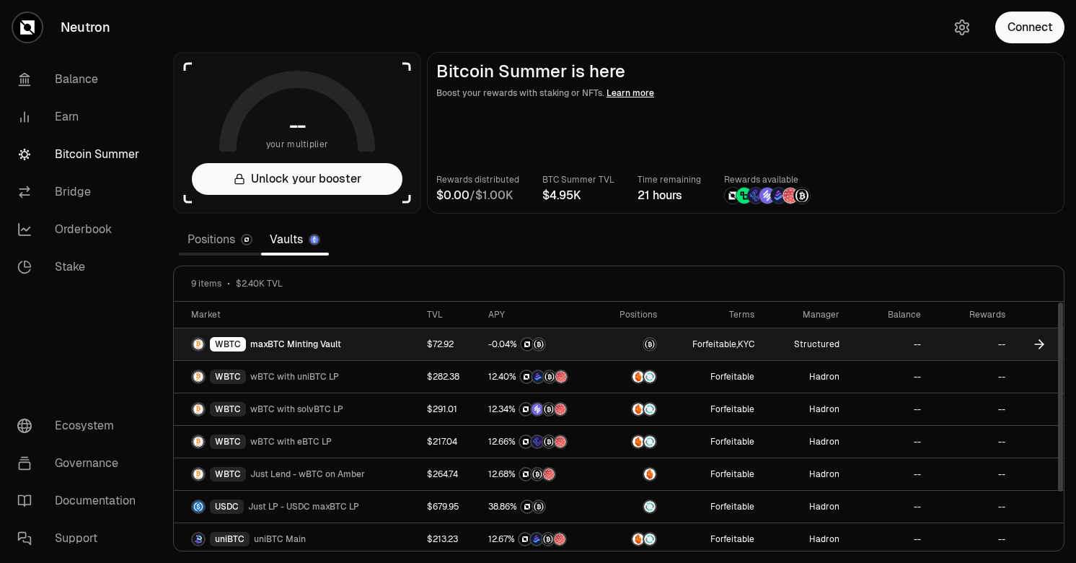
click at [392, 352] on td "WBTC maxBTC Minting Vault" at bounding box center [296, 344] width 245 height 32
click at [338, 344] on div "WBTC maxBTC Minting Vault" at bounding box center [300, 344] width 219 height 14
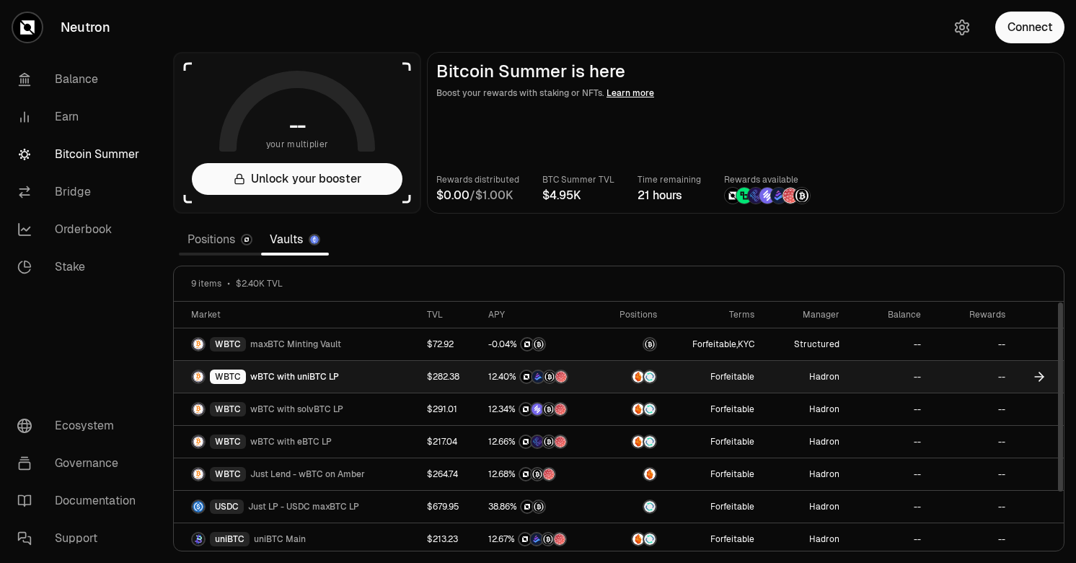
click at [405, 384] on td "WBTC wBTC with uniBTC LP" at bounding box center [296, 377] width 245 height 32
click at [334, 371] on span "wBTC with uniBTC LP" at bounding box center [294, 377] width 89 height 12
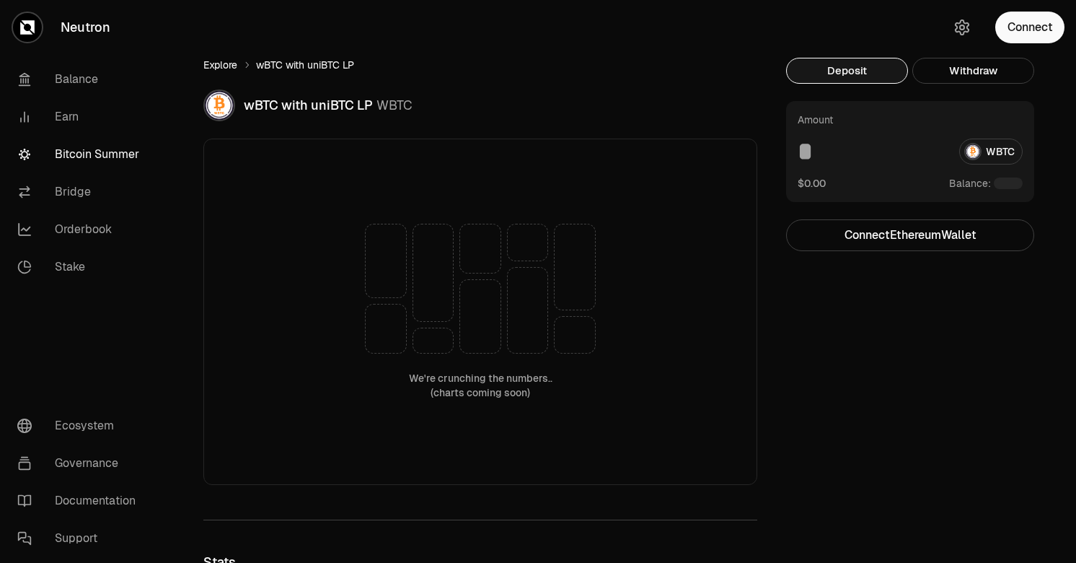
click at [213, 66] on link "Explore" at bounding box center [220, 65] width 34 height 14
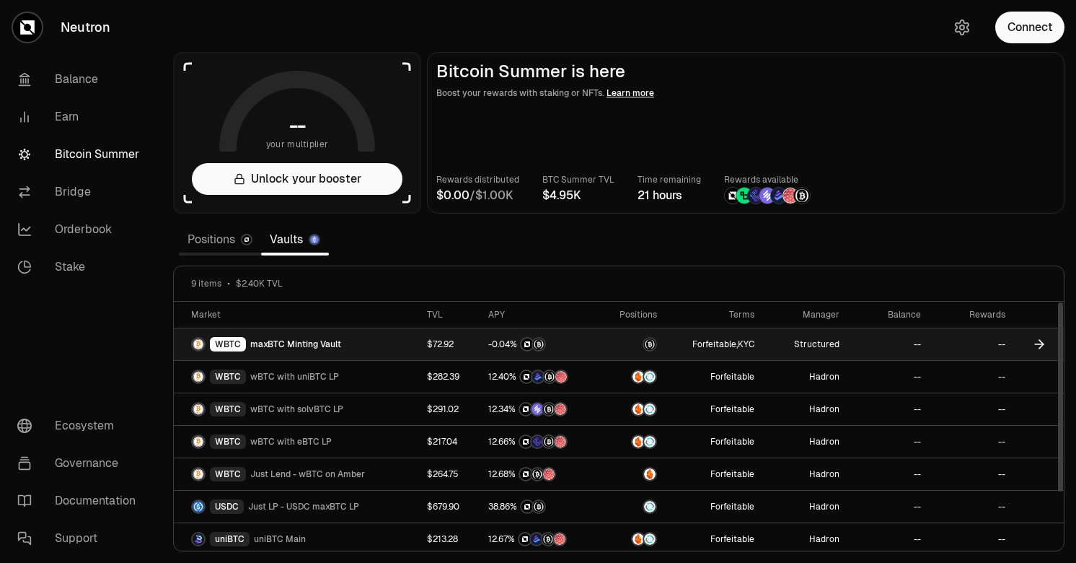
click at [373, 356] on td "WBTC maxBTC Minting Vault" at bounding box center [296, 344] width 245 height 32
click at [325, 347] on span "maxBTC Minting Vault" at bounding box center [295, 344] width 91 height 12
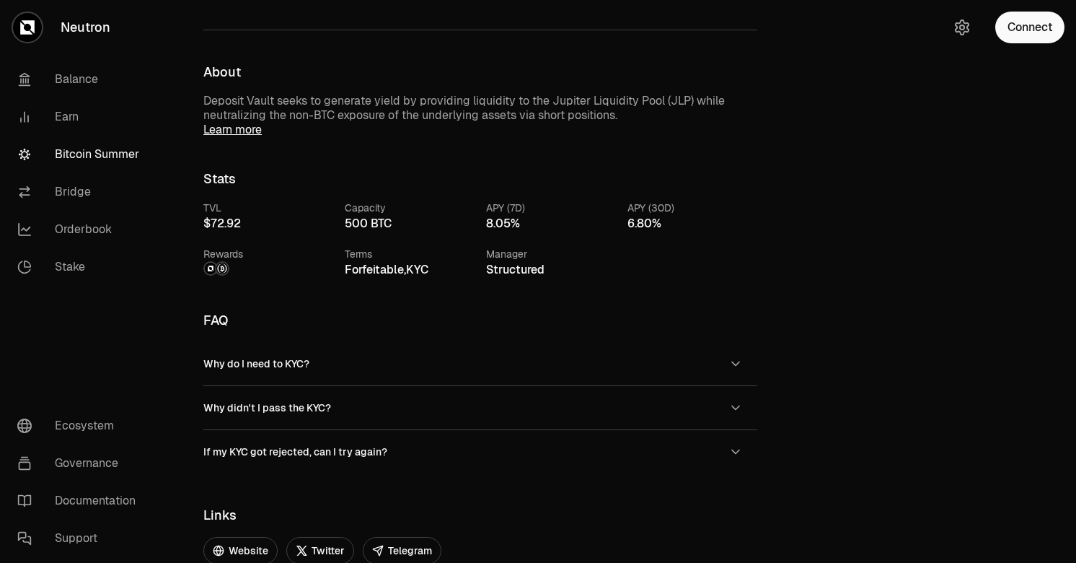
scroll to position [565, 0]
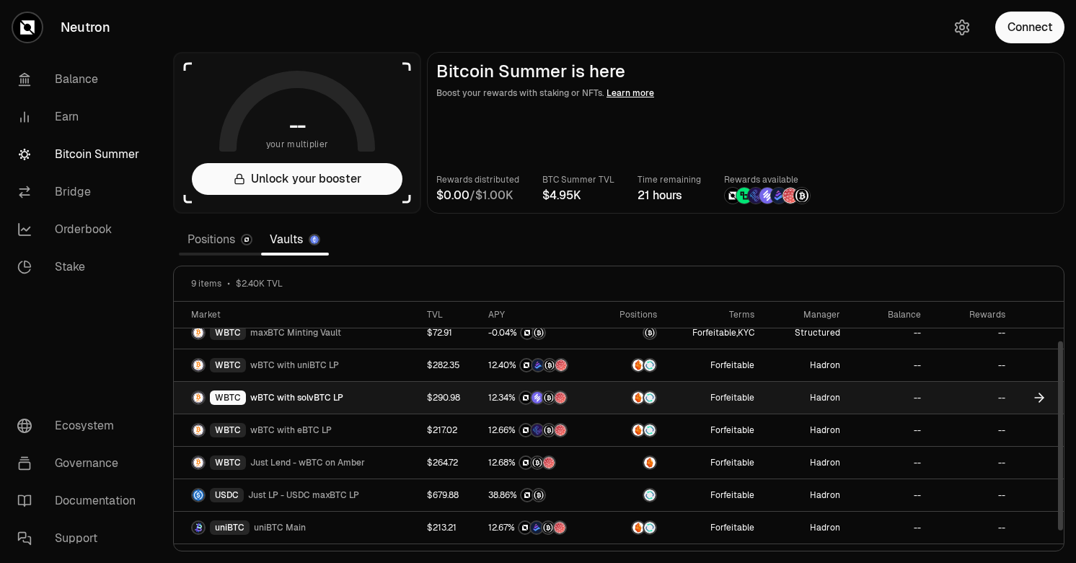
scroll to position [3, 0]
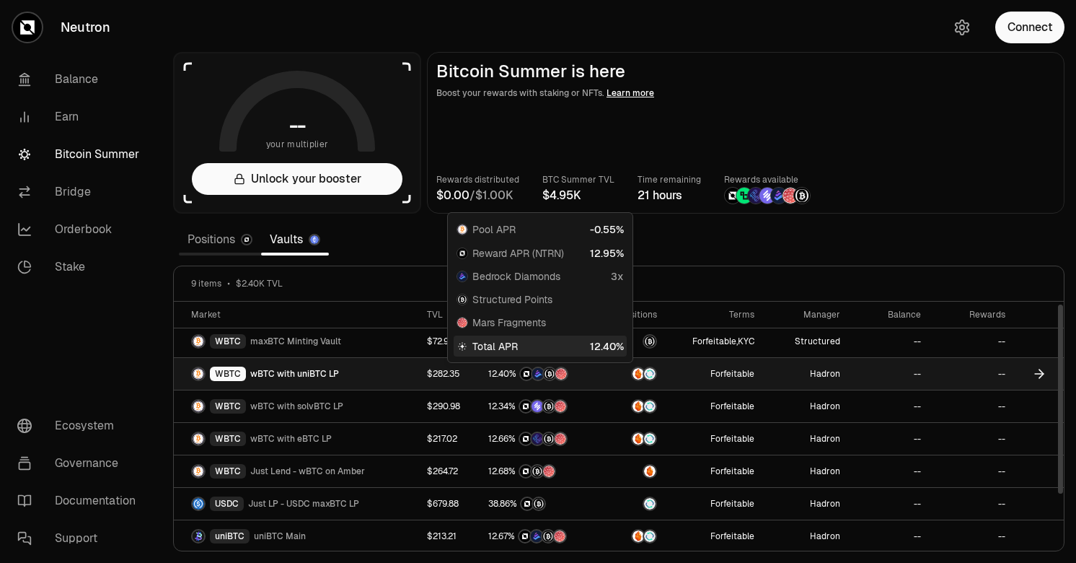
click at [587, 374] on div at bounding box center [539, 374] width 102 height 14
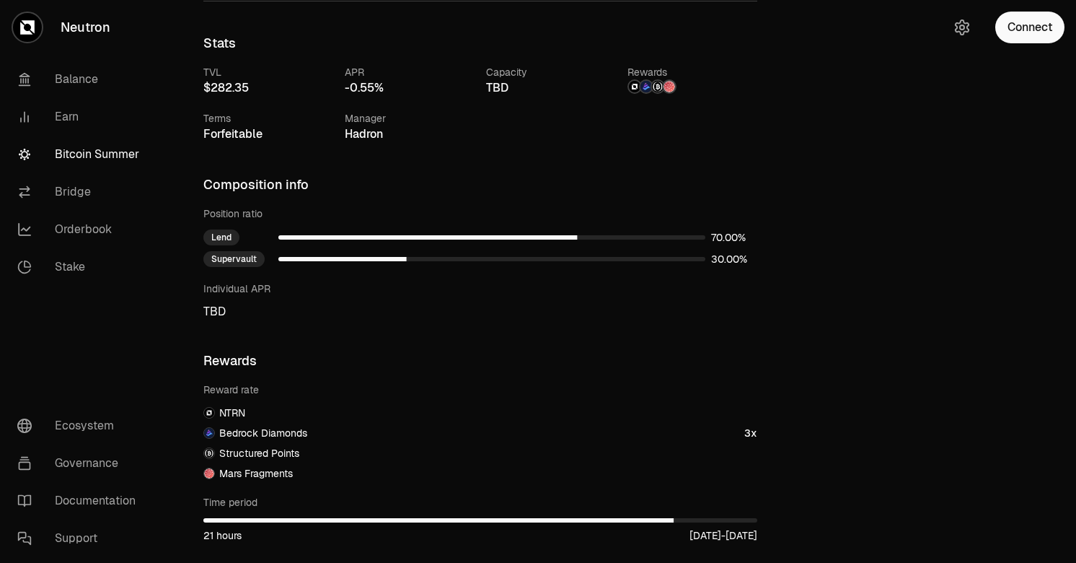
scroll to position [510, 0]
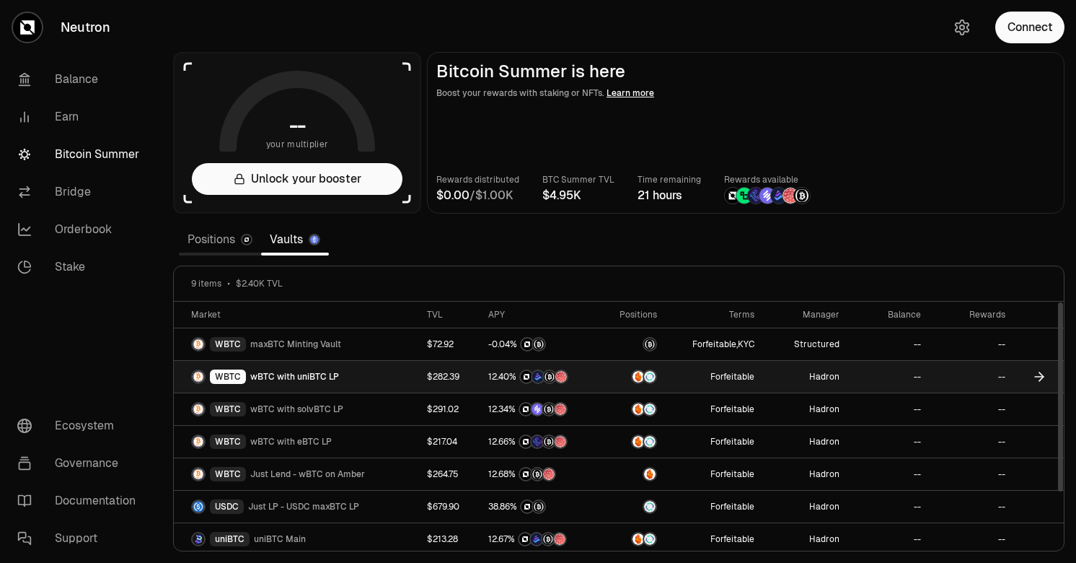
click at [678, 371] on td "Forfeitable" at bounding box center [714, 377] width 97 height 32
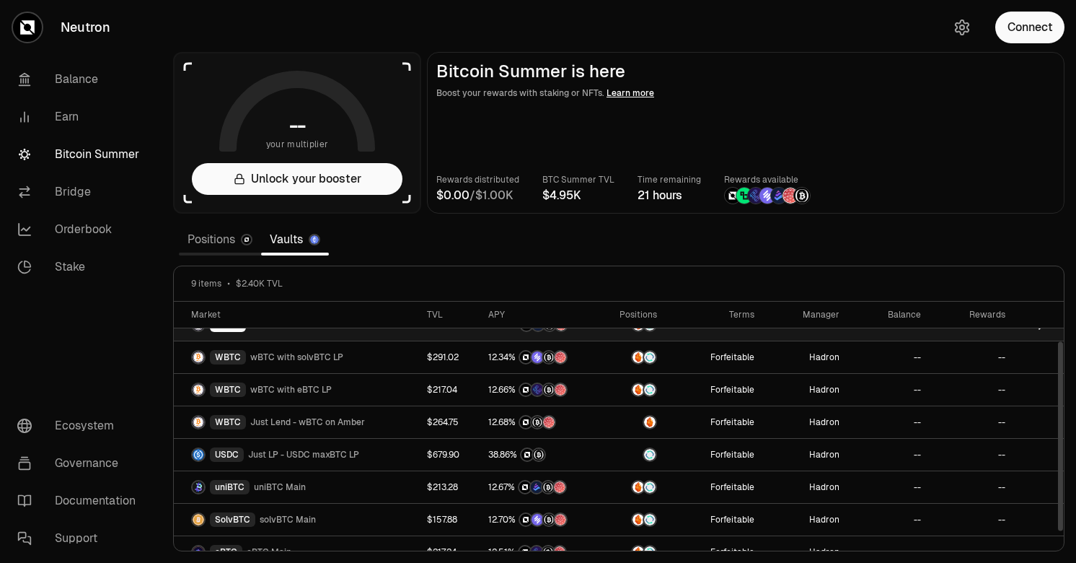
scroll to position [16, 0]
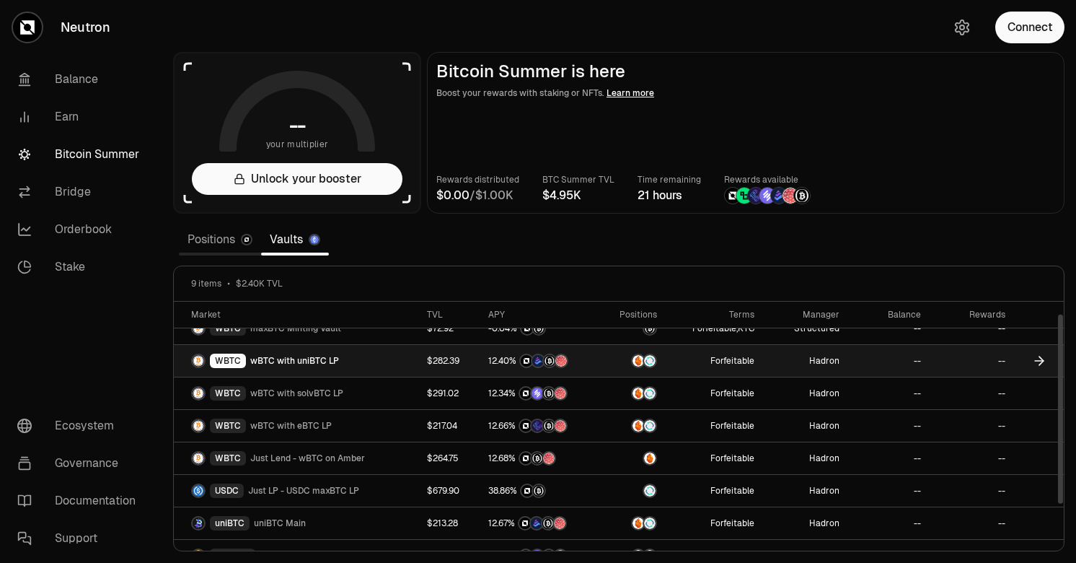
click at [663, 364] on td at bounding box center [632, 361] width 67 height 32
click at [666, 361] on td at bounding box center [632, 361] width 67 height 32
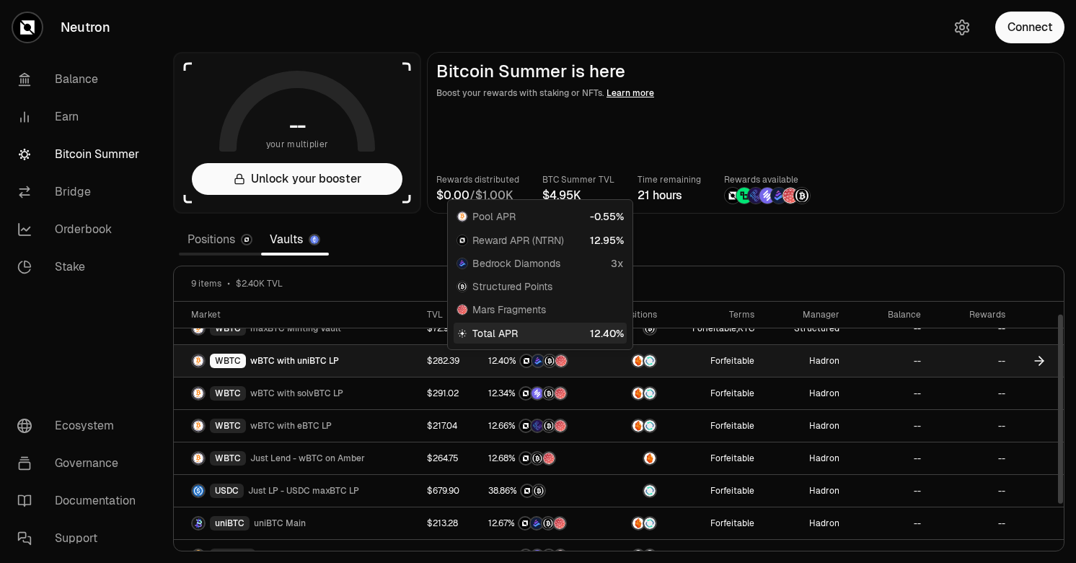
click at [588, 367] on div at bounding box center [539, 361] width 102 height 14
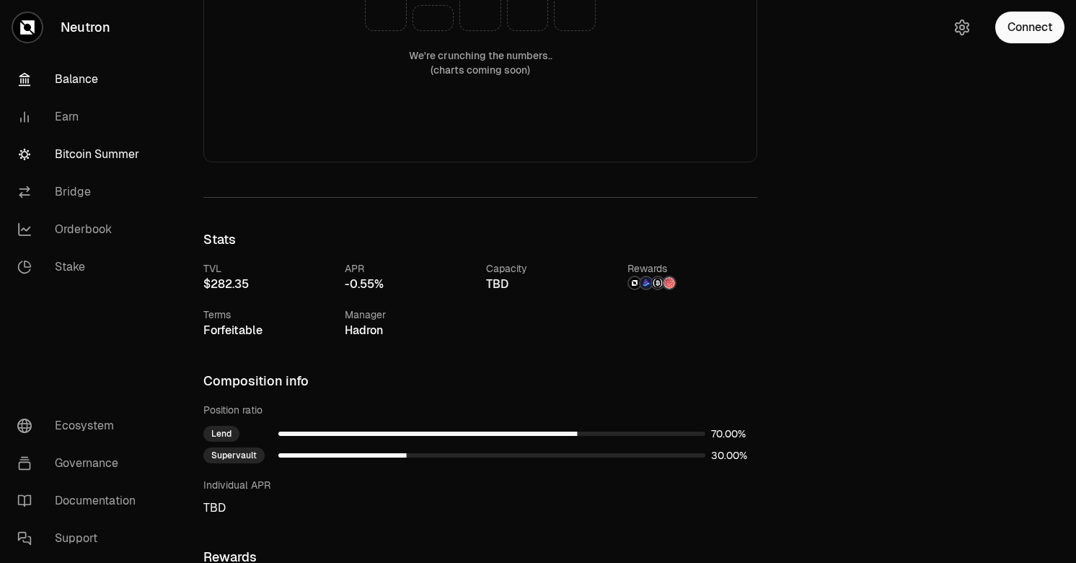
scroll to position [252, 0]
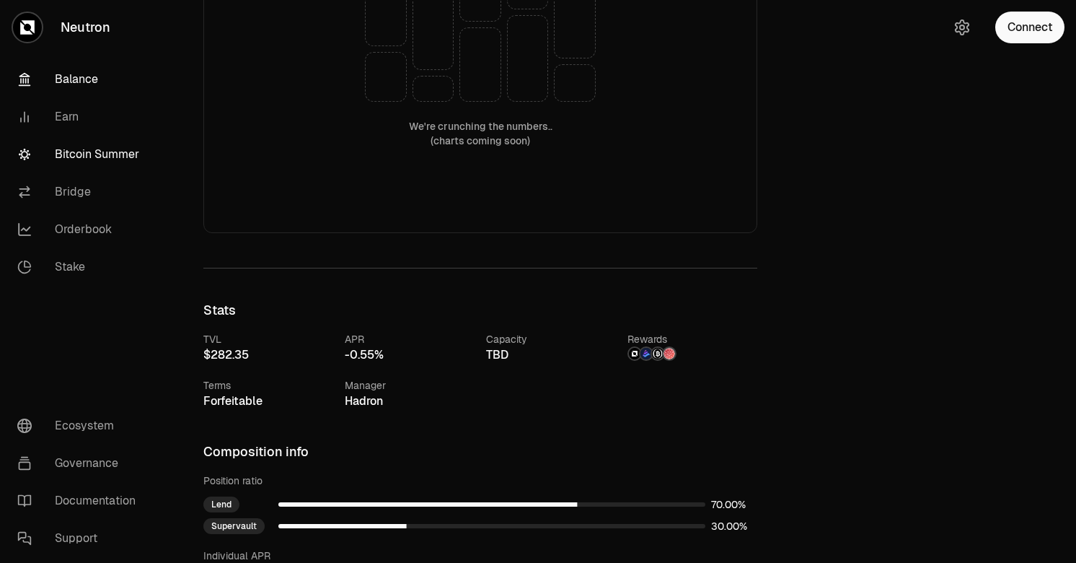
click at [66, 61] on link "Balance" at bounding box center [81, 80] width 150 height 38
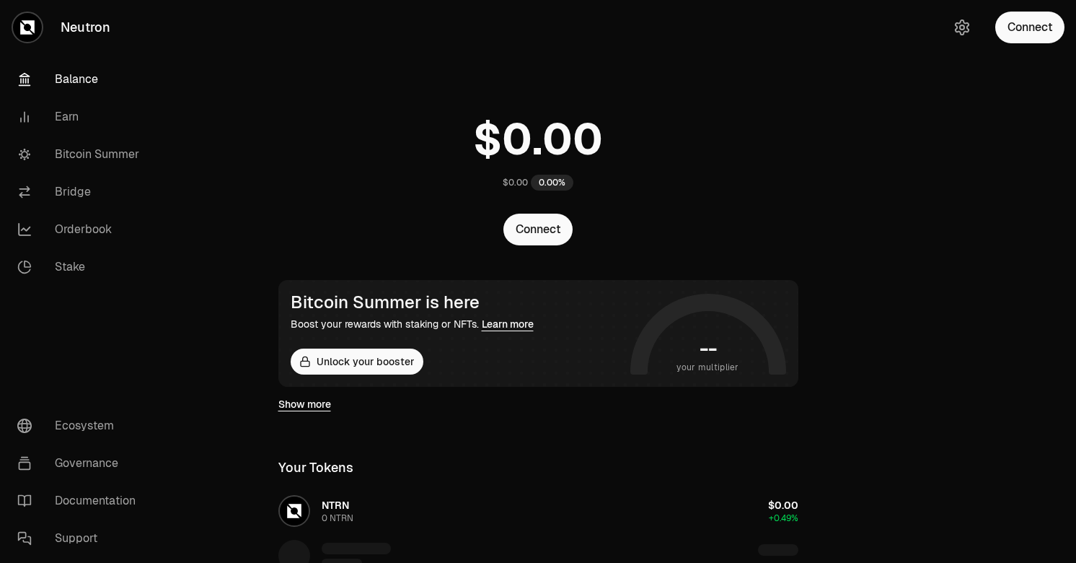
scroll to position [45, 0]
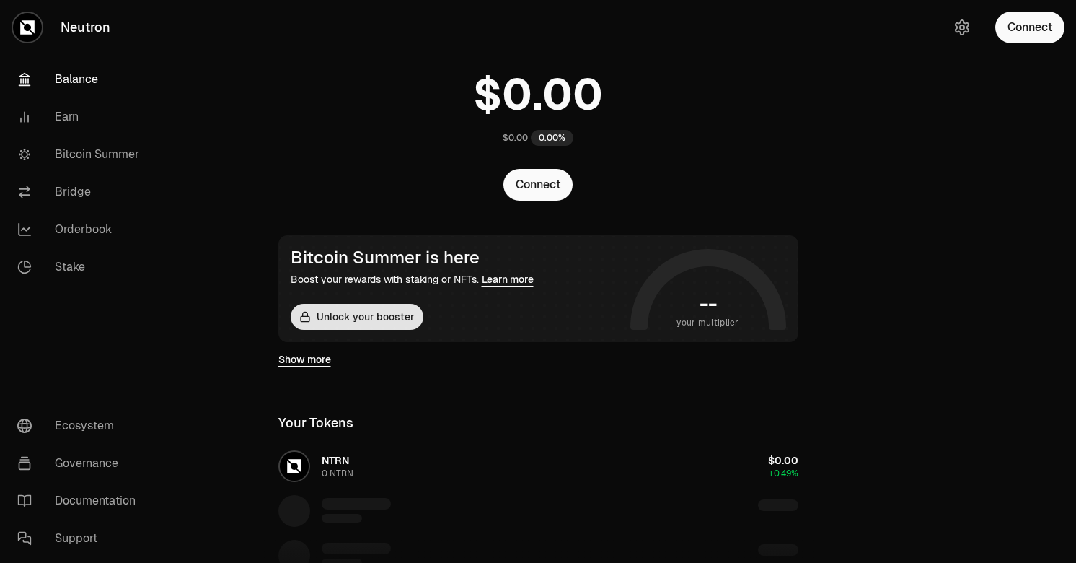
click at [353, 315] on button "Unlock your booster" at bounding box center [357, 317] width 133 height 26
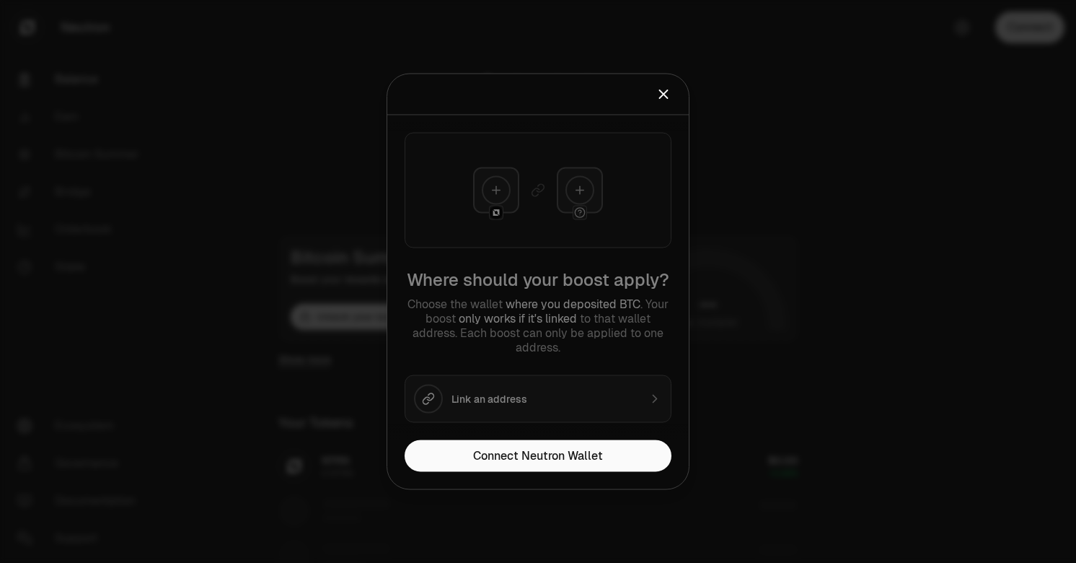
click at [780, 223] on div at bounding box center [538, 281] width 1076 height 563
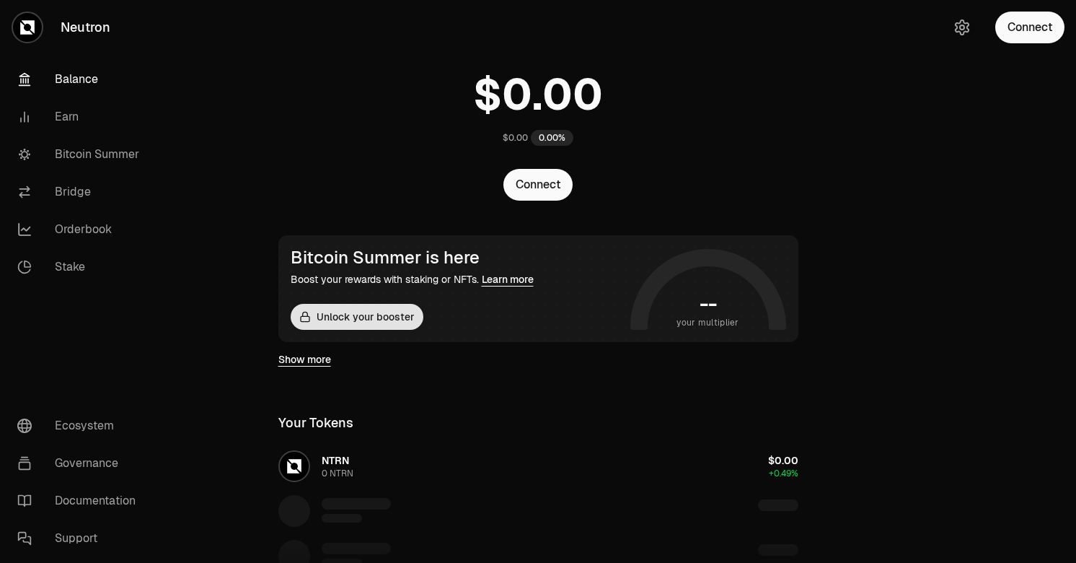
click at [346, 315] on button "Unlock your booster" at bounding box center [357, 317] width 133 height 26
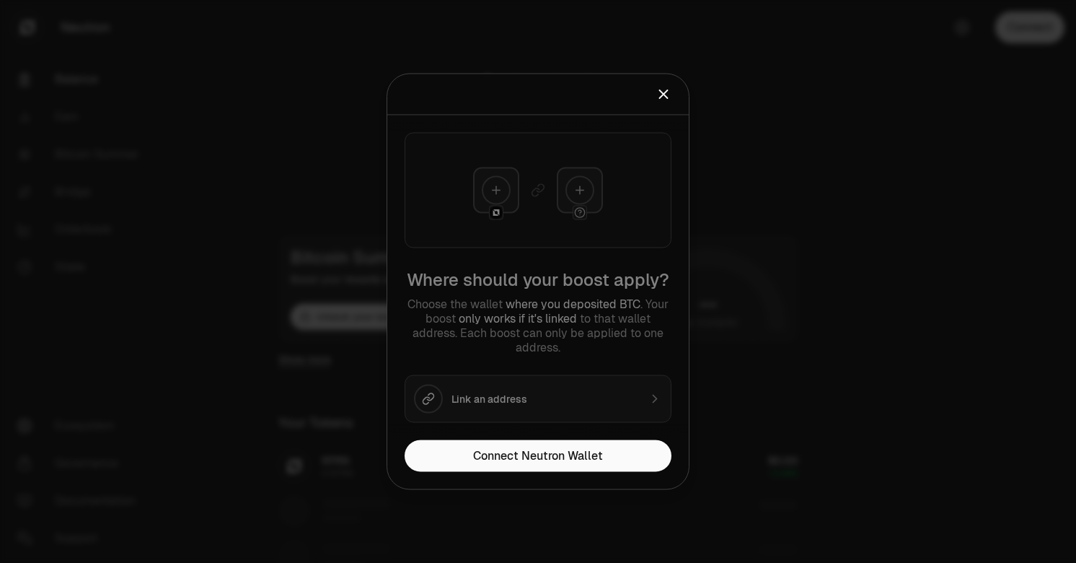
click at [495, 412] on div "Where should your boost apply? Choose the wallet where you deposited BTC . Your…" at bounding box center [538, 277] width 302 height 325
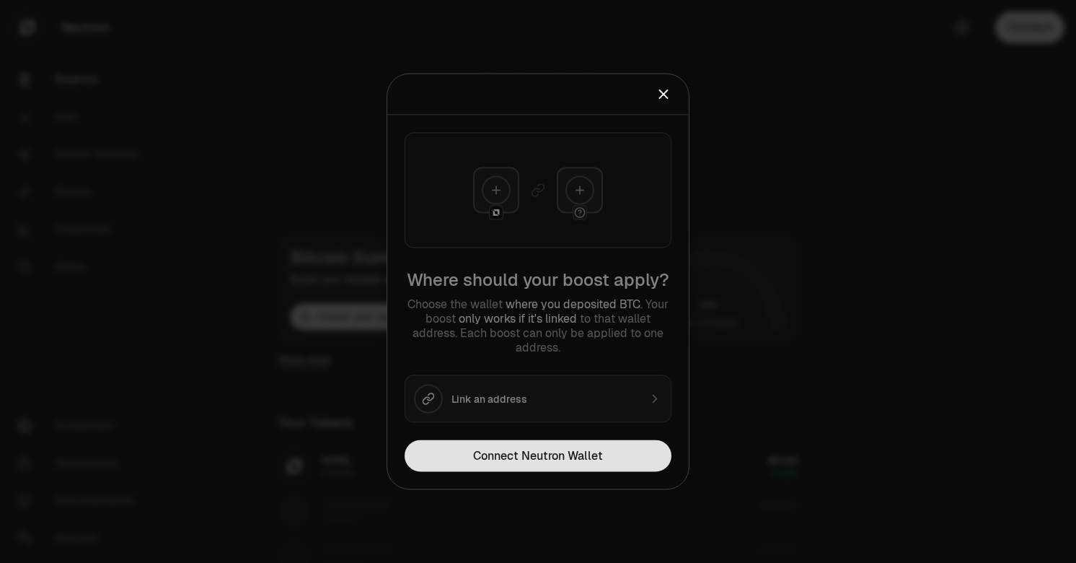
click at [498, 415] on button "Connect Neutron Wallet" at bounding box center [538, 456] width 267 height 32
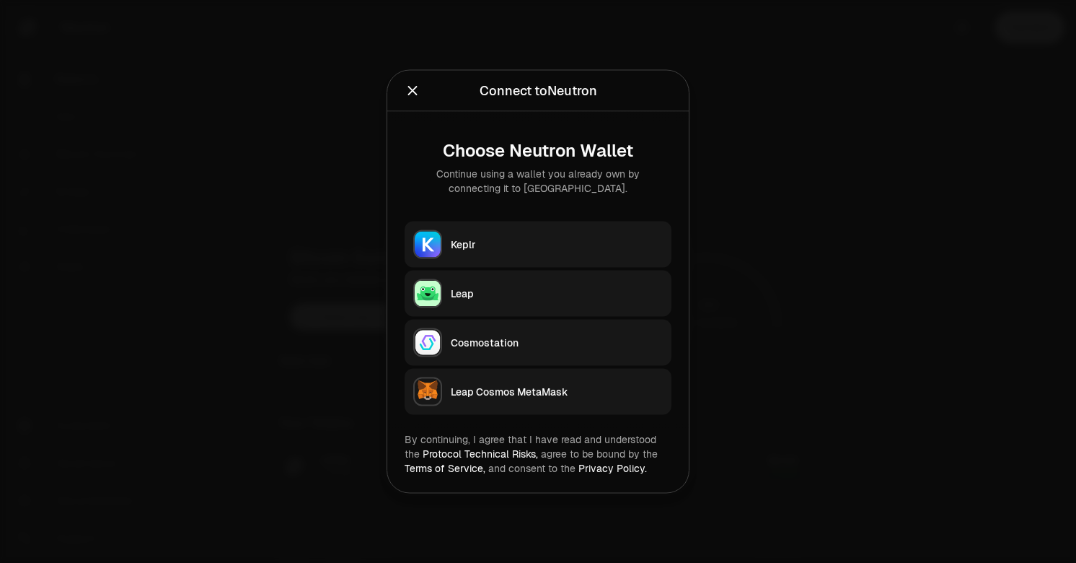
click at [470, 271] on button "Leap" at bounding box center [538, 294] width 267 height 46
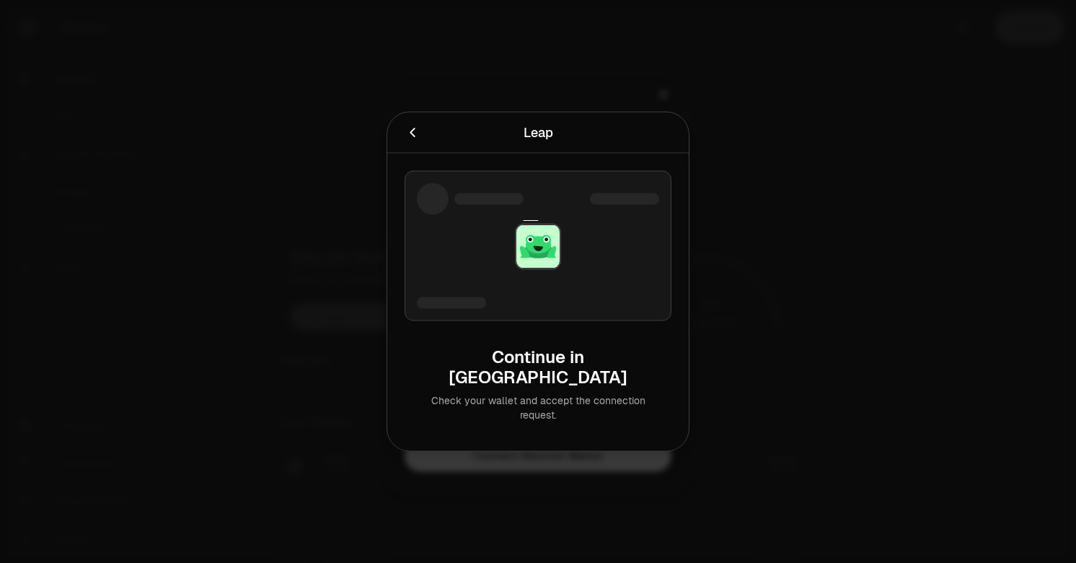
click at [413, 138] on icon "Cancel" at bounding box center [413, 133] width 16 height 16
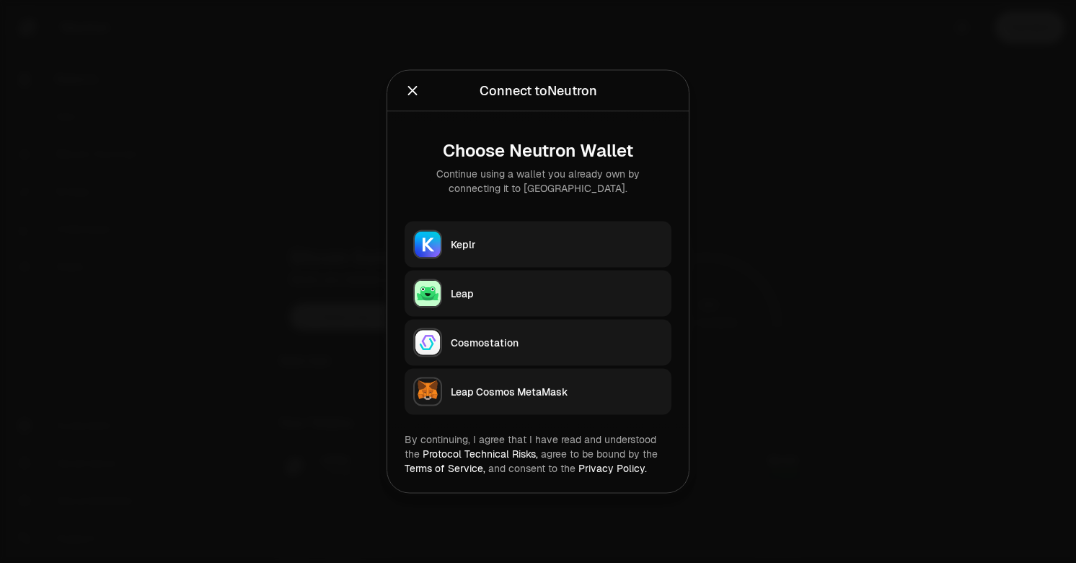
click at [491, 251] on div "Keplr" at bounding box center [557, 244] width 212 height 14
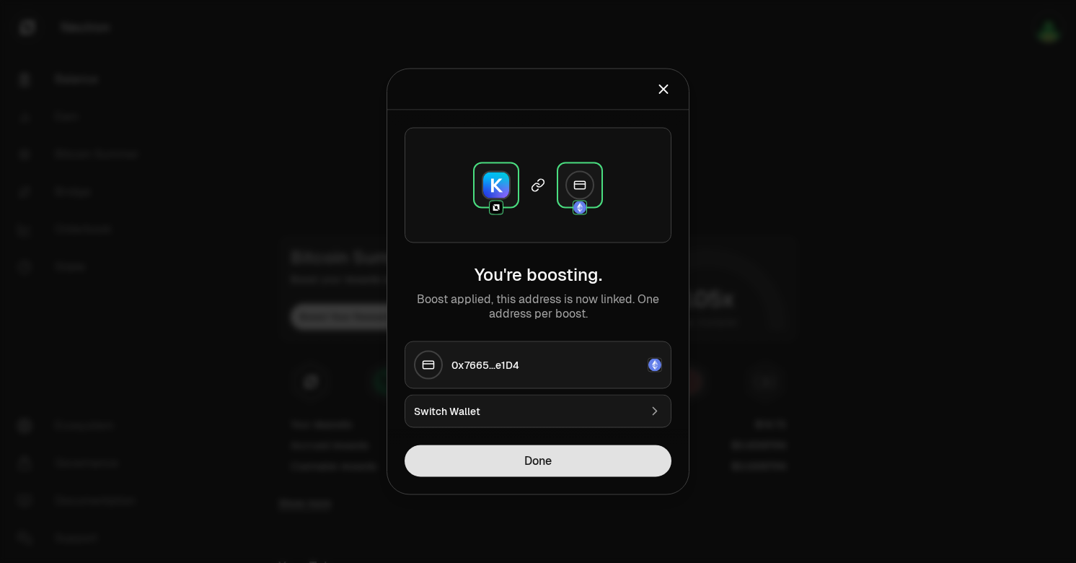
click at [479, 415] on button "Done" at bounding box center [538, 461] width 267 height 32
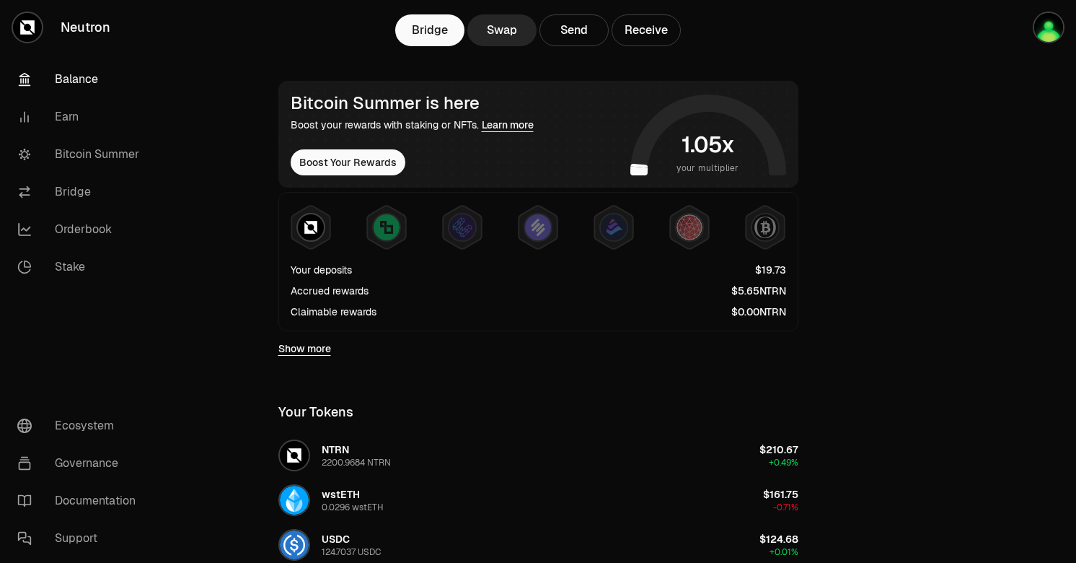
scroll to position [188, 0]
